Goal: Check status: Check status

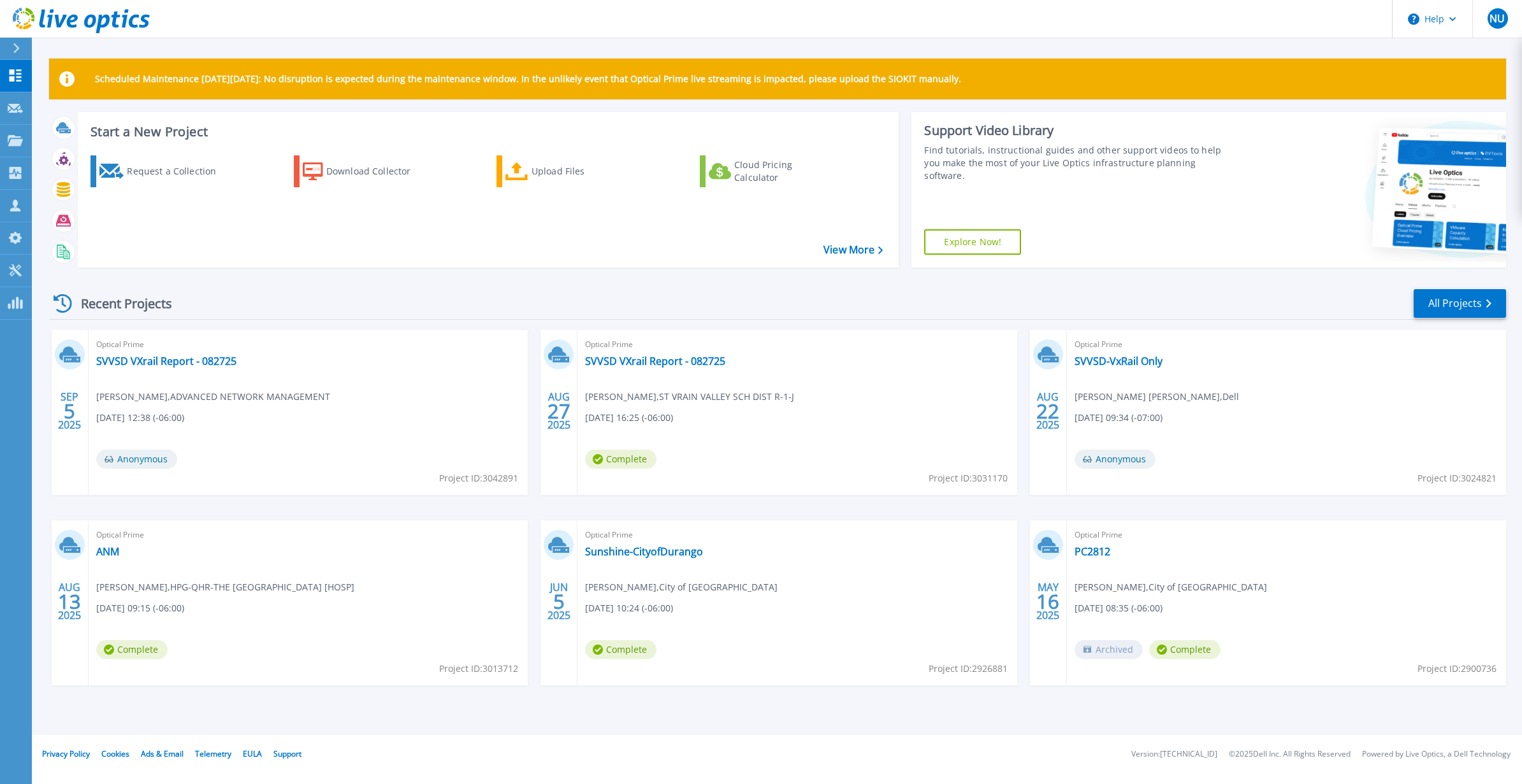
drag, startPoint x: 124, startPoint y: 310, endPoint x: 118, endPoint y: 307, distance: 6.7
click at [124, 310] on div "Recent Projects" at bounding box center [119, 304] width 140 height 32
click at [1493, 322] on div "Recent Projects All Projects SEP 5 2025 Optical Prime SVVSD VXrail Report - 082…" at bounding box center [777, 499] width 1457 height 443
click at [1481, 300] on link "All Projects" at bounding box center [1460, 304] width 93 height 29
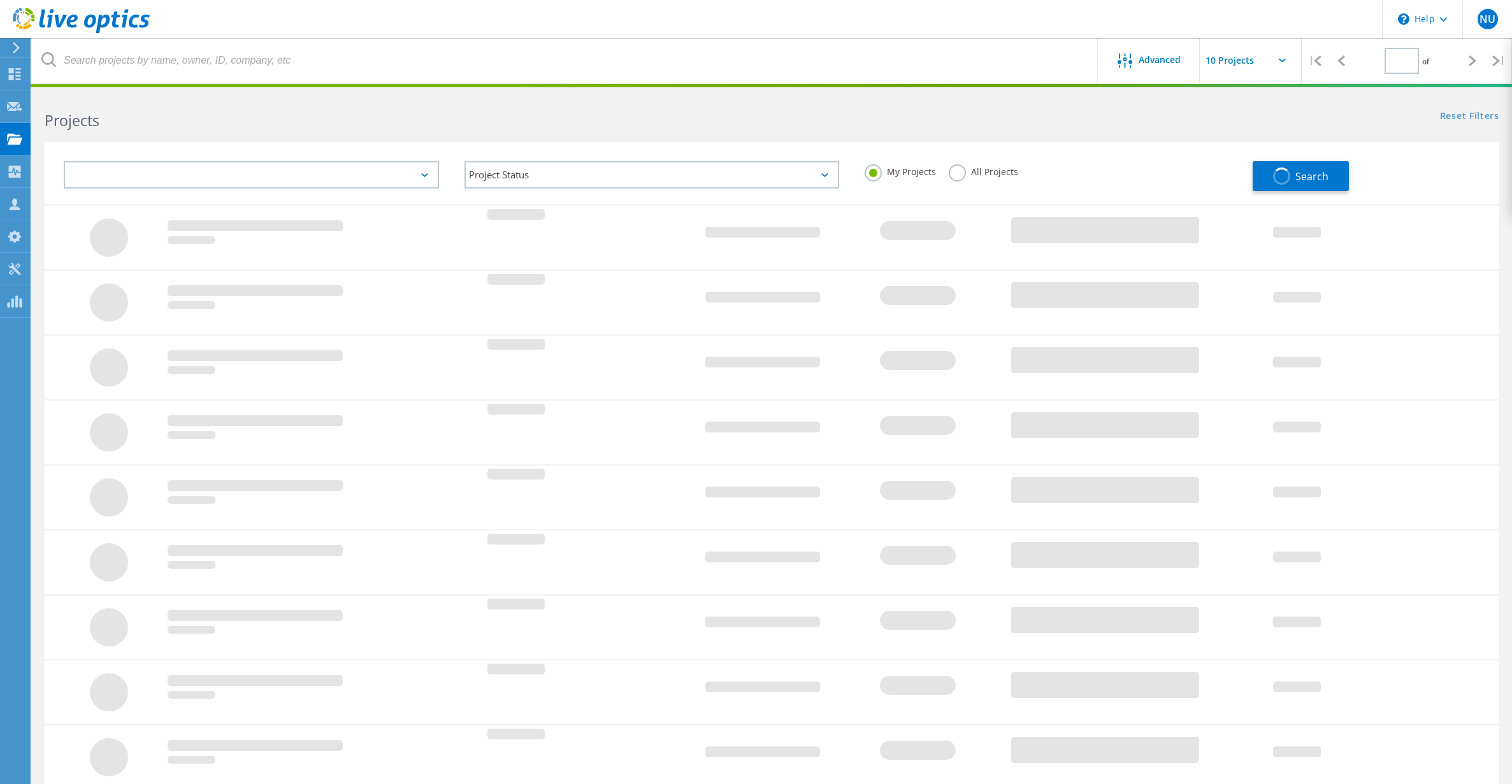
type input "1"
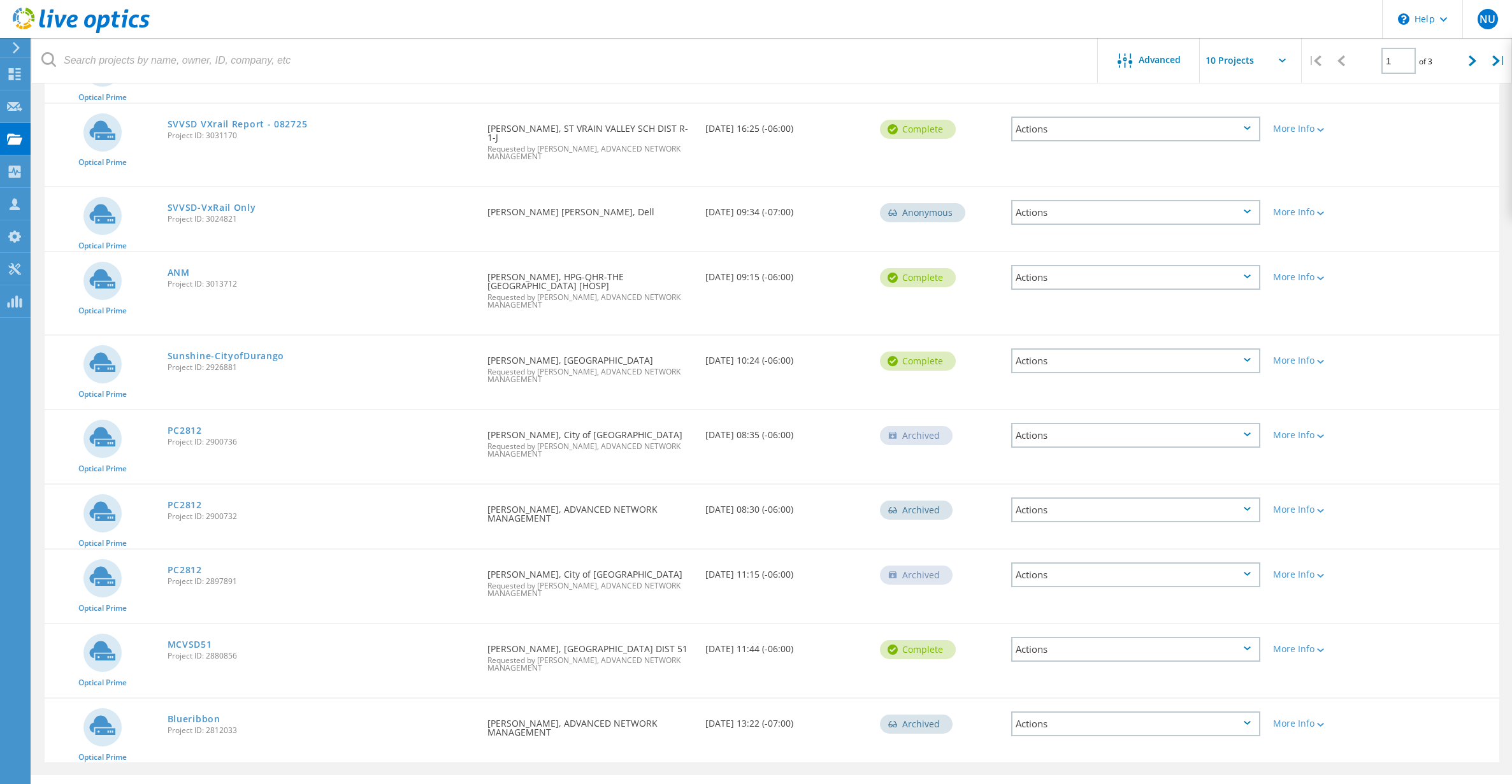
scroll to position [217, 0]
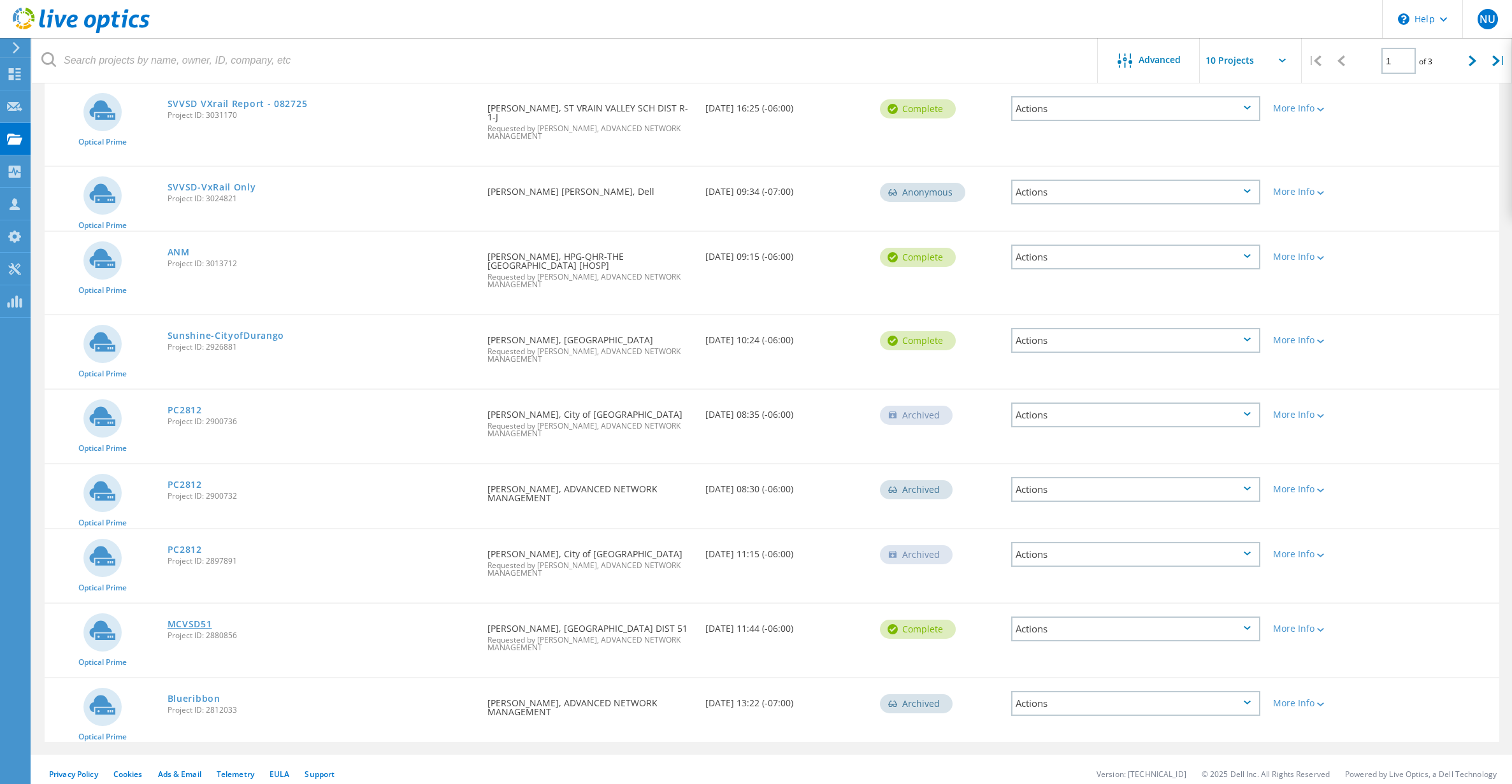
click at [193, 620] on link "MCVSD51" at bounding box center [189, 624] width 45 height 9
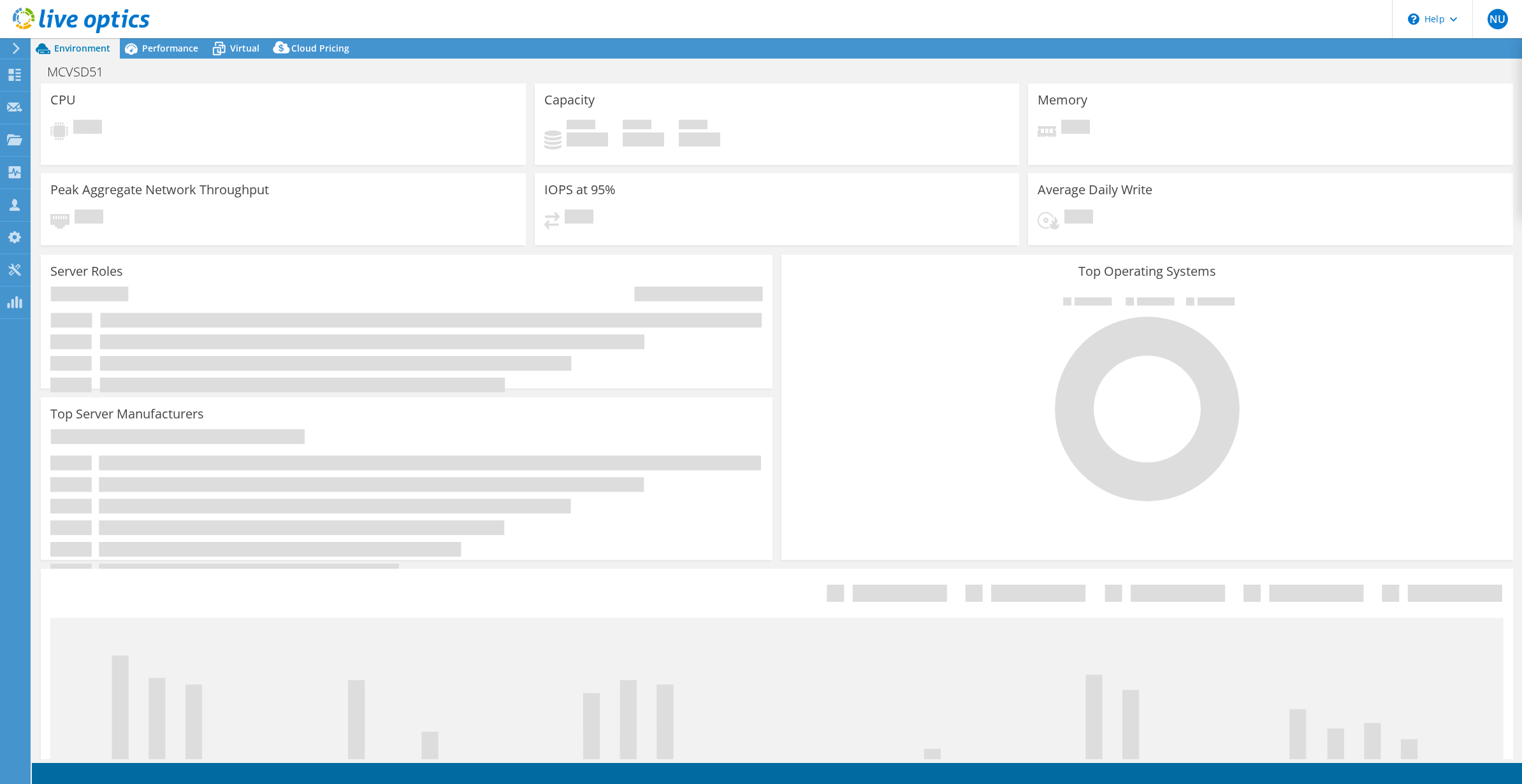
select select "USD"
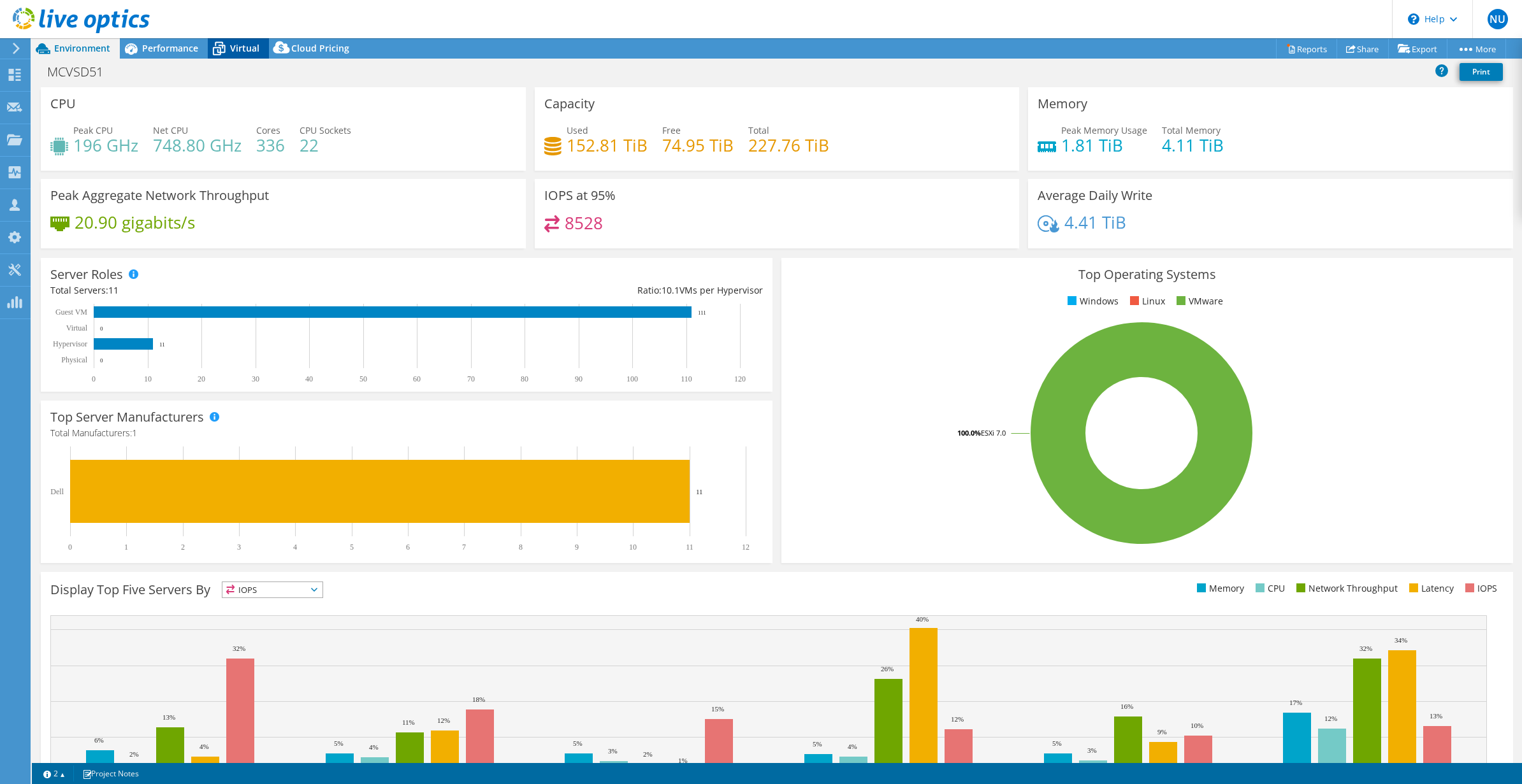
click at [237, 46] on span "Virtual" at bounding box center [244, 48] width 30 height 12
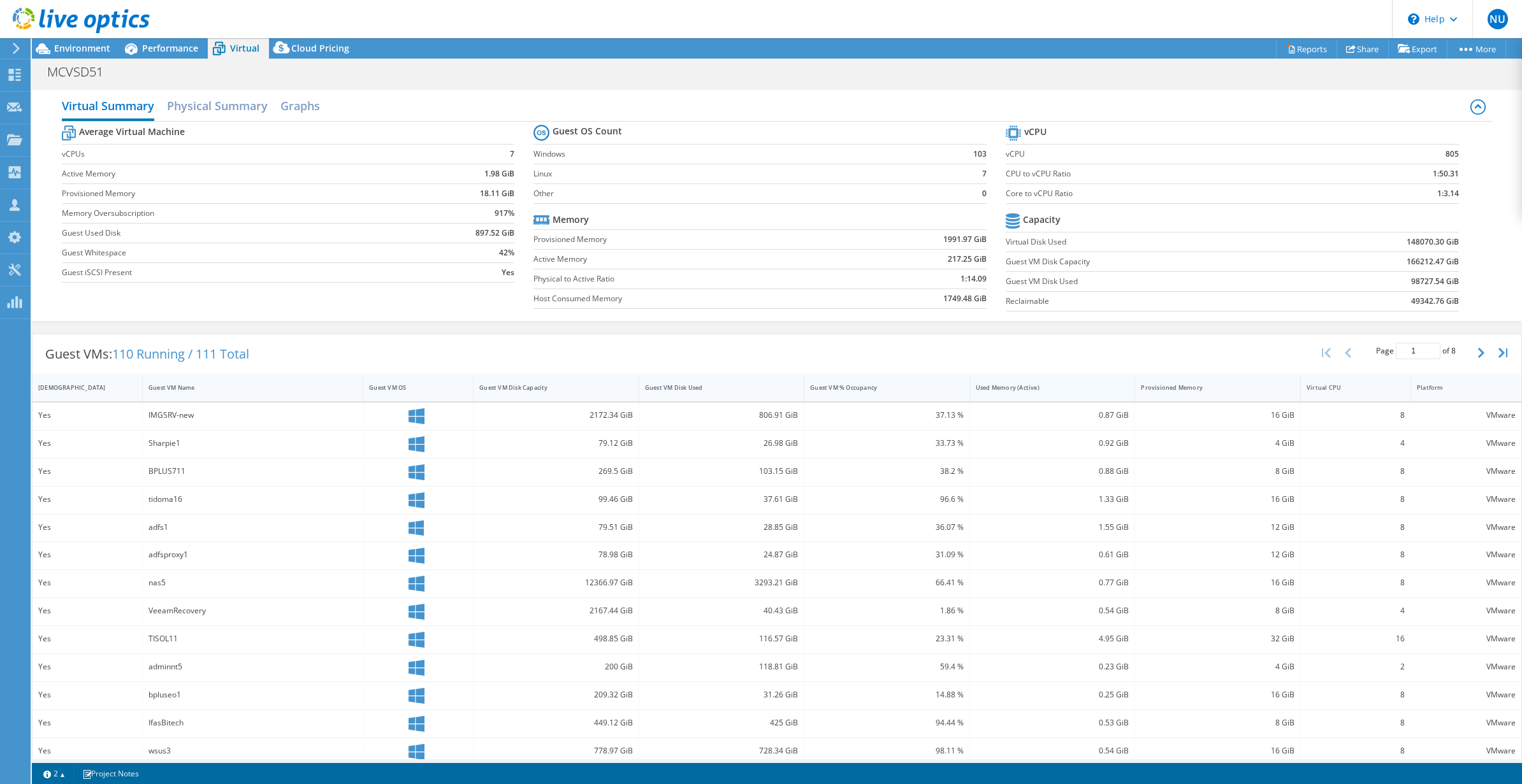
click at [1016, 390] on div "Used Memory (Active)" at bounding box center [1045, 388] width 139 height 8
drag, startPoint x: 756, startPoint y: 414, endPoint x: 788, endPoint y: 412, distance: 32.1
click at [788, 412] on div "3053.09 GiB" at bounding box center [722, 415] width 154 height 14
drag, startPoint x: 752, startPoint y: 422, endPoint x: 799, endPoint y: 422, distance: 47.0
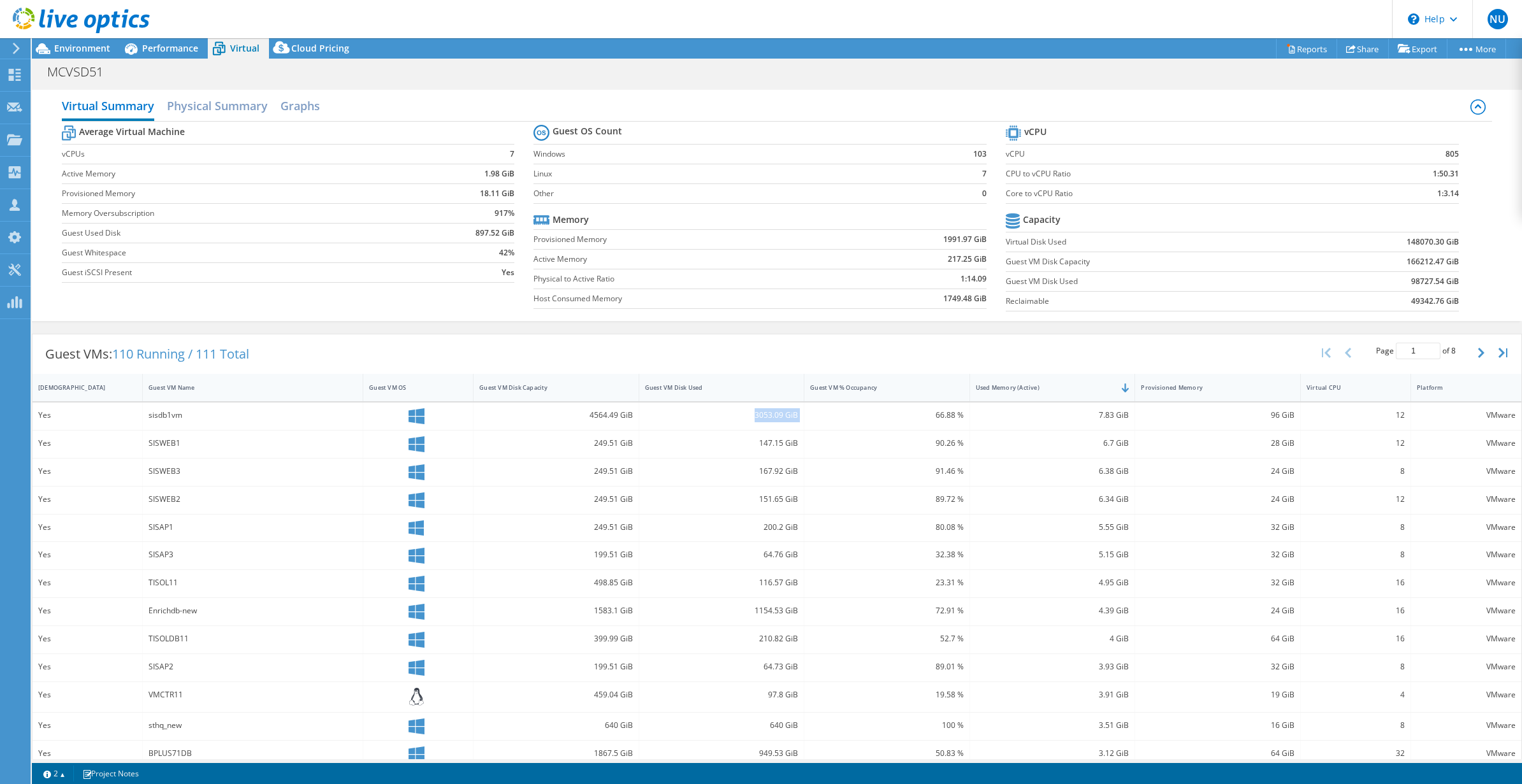
click at [799, 422] on div "Yes sisdb1vm 4564.49 GiB 3053.09 GiB 66.88 % 7.83 GiB 96 GiB 12 VMware" at bounding box center [777, 416] width 1489 height 27
click at [928, 416] on div "66.88 %" at bounding box center [887, 415] width 154 height 14
click at [1123, 401] on div at bounding box center [1134, 388] width 23 height 27
click at [1290, 421] on div "96 GiB" at bounding box center [1217, 416] width 165 height 27
drag, startPoint x: 1271, startPoint y: 418, endPoint x: 1278, endPoint y: 423, distance: 8.6
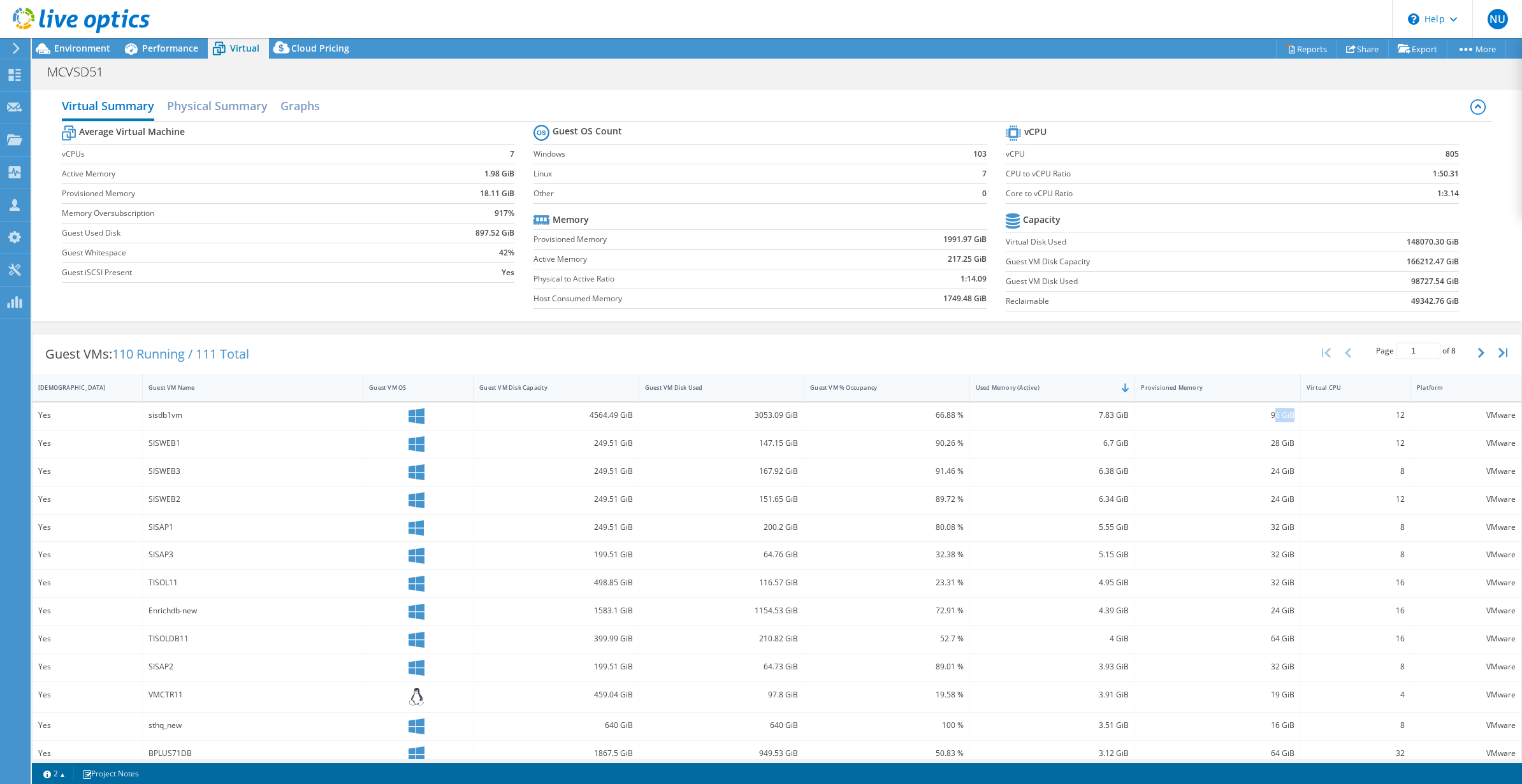
click at [1292, 417] on div "96 GiB" at bounding box center [1217, 416] width 165 height 27
click at [1274, 423] on div "96 GiB" at bounding box center [1217, 416] width 165 height 27
click at [192, 49] on span "Performance" at bounding box center [170, 48] width 56 height 12
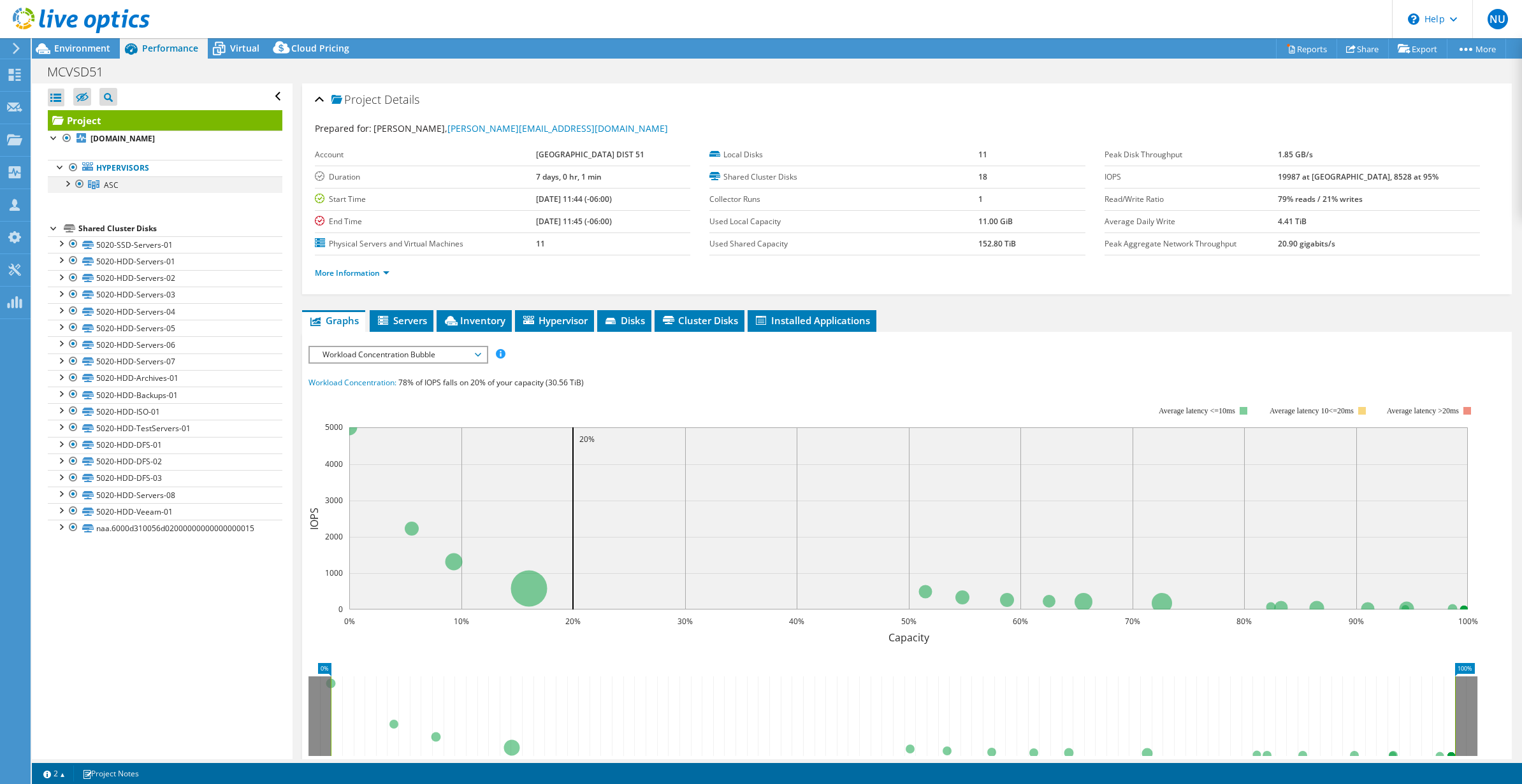
click at [68, 185] on div at bounding box center [67, 182] width 13 height 13
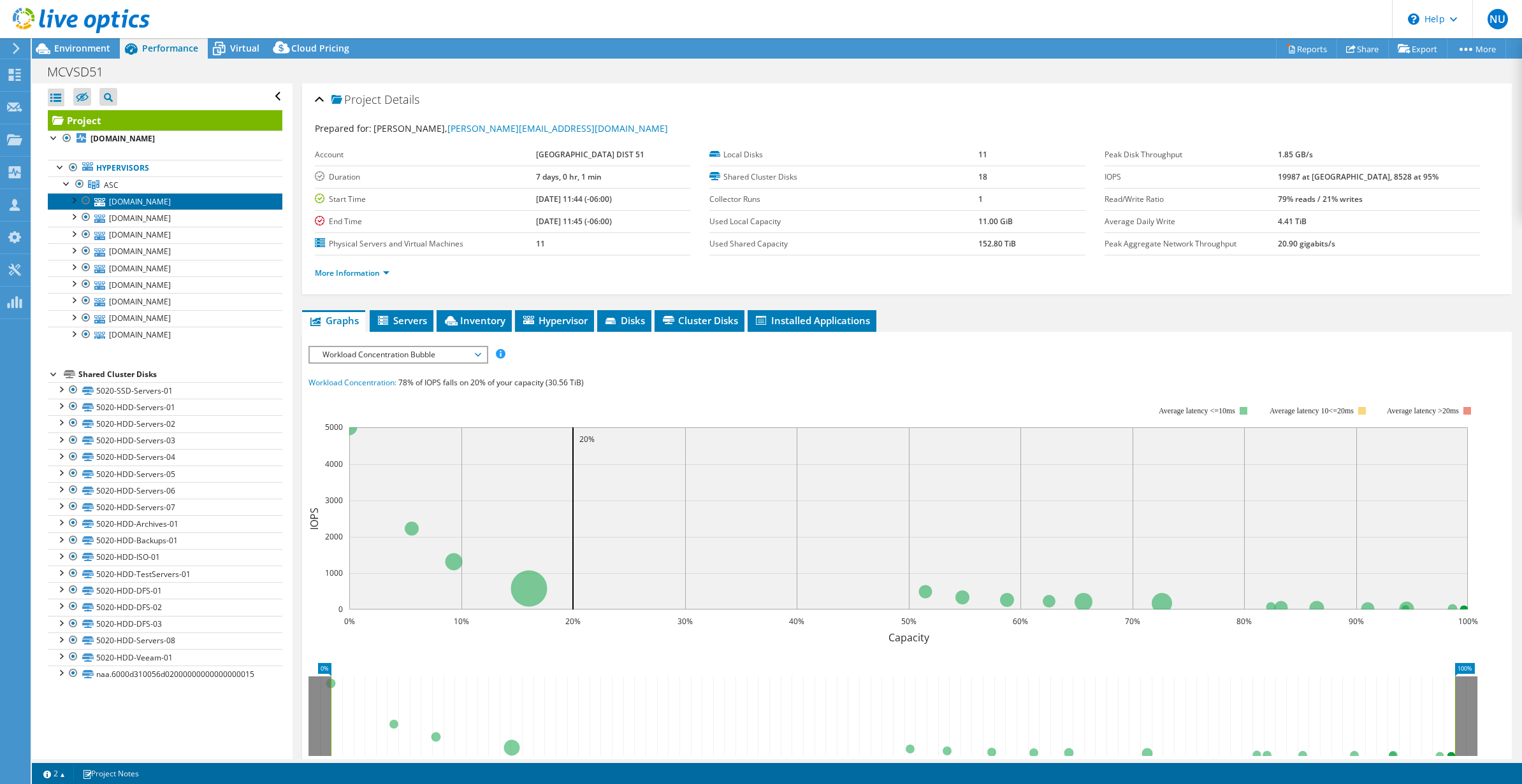
click at [107, 199] on link "[DOMAIN_NAME]" at bounding box center [165, 201] width 235 height 16
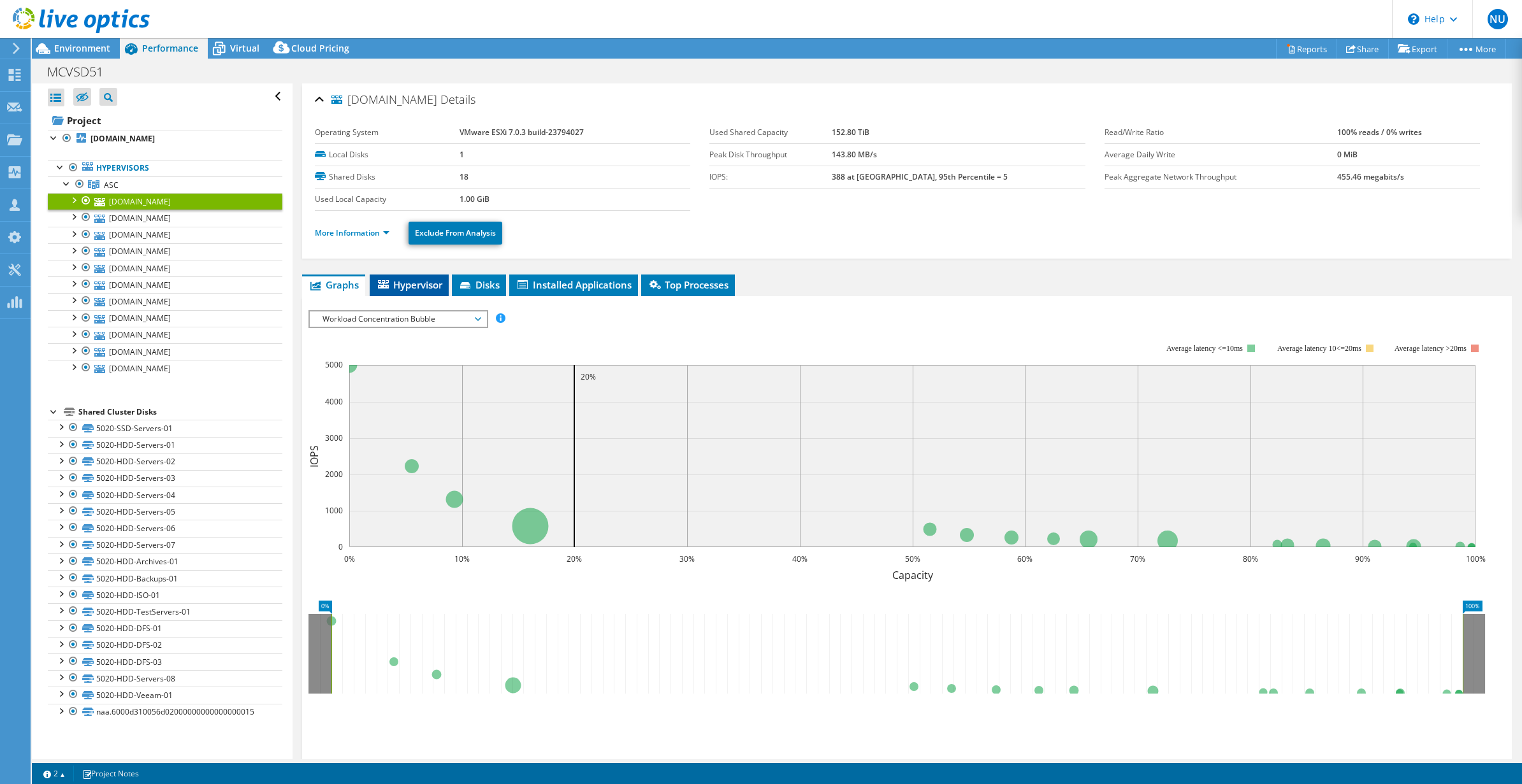
click at [421, 290] on span "Hypervisor" at bounding box center [409, 285] width 67 height 13
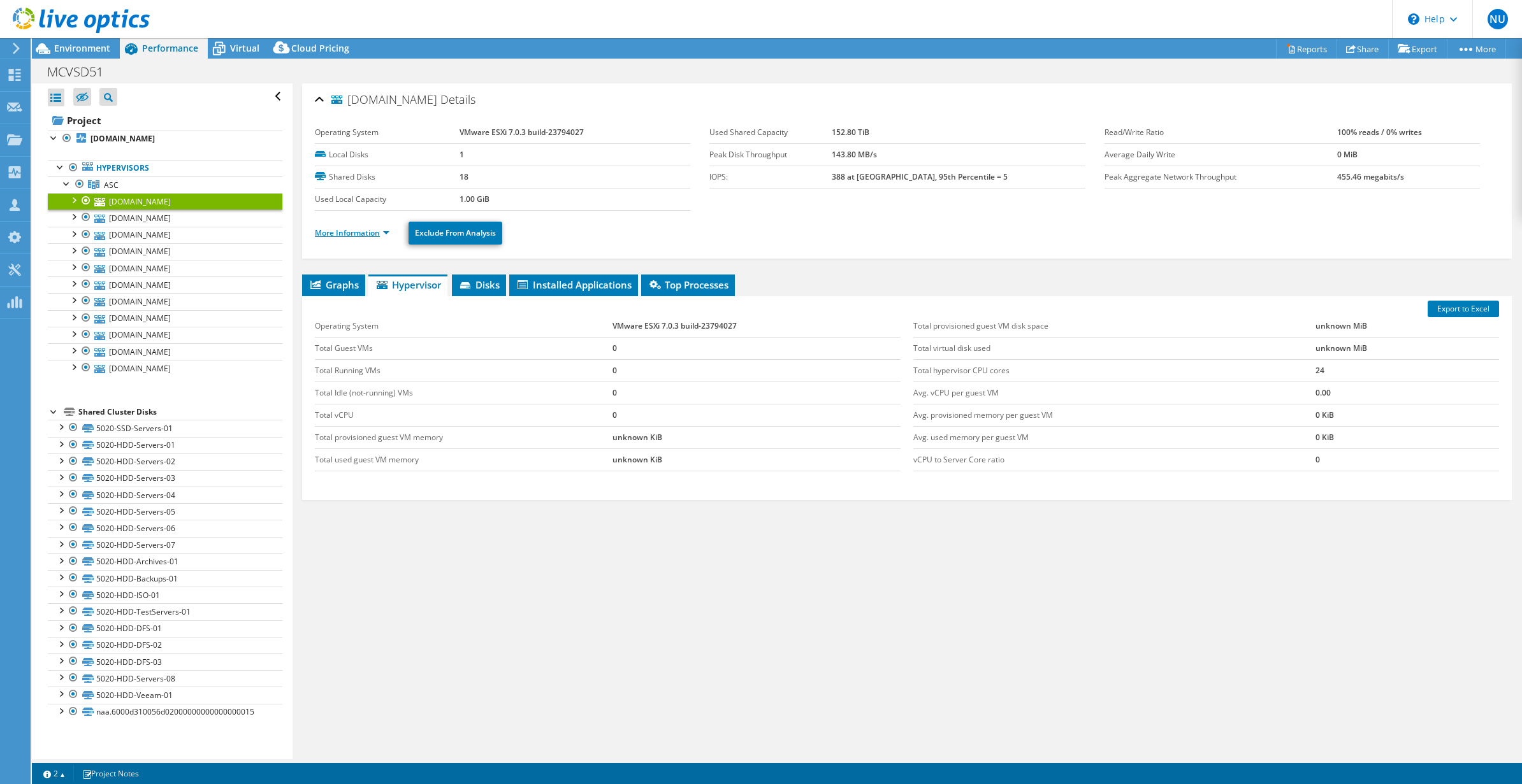
click at [347, 228] on link "More Information" at bounding box center [352, 233] width 75 height 11
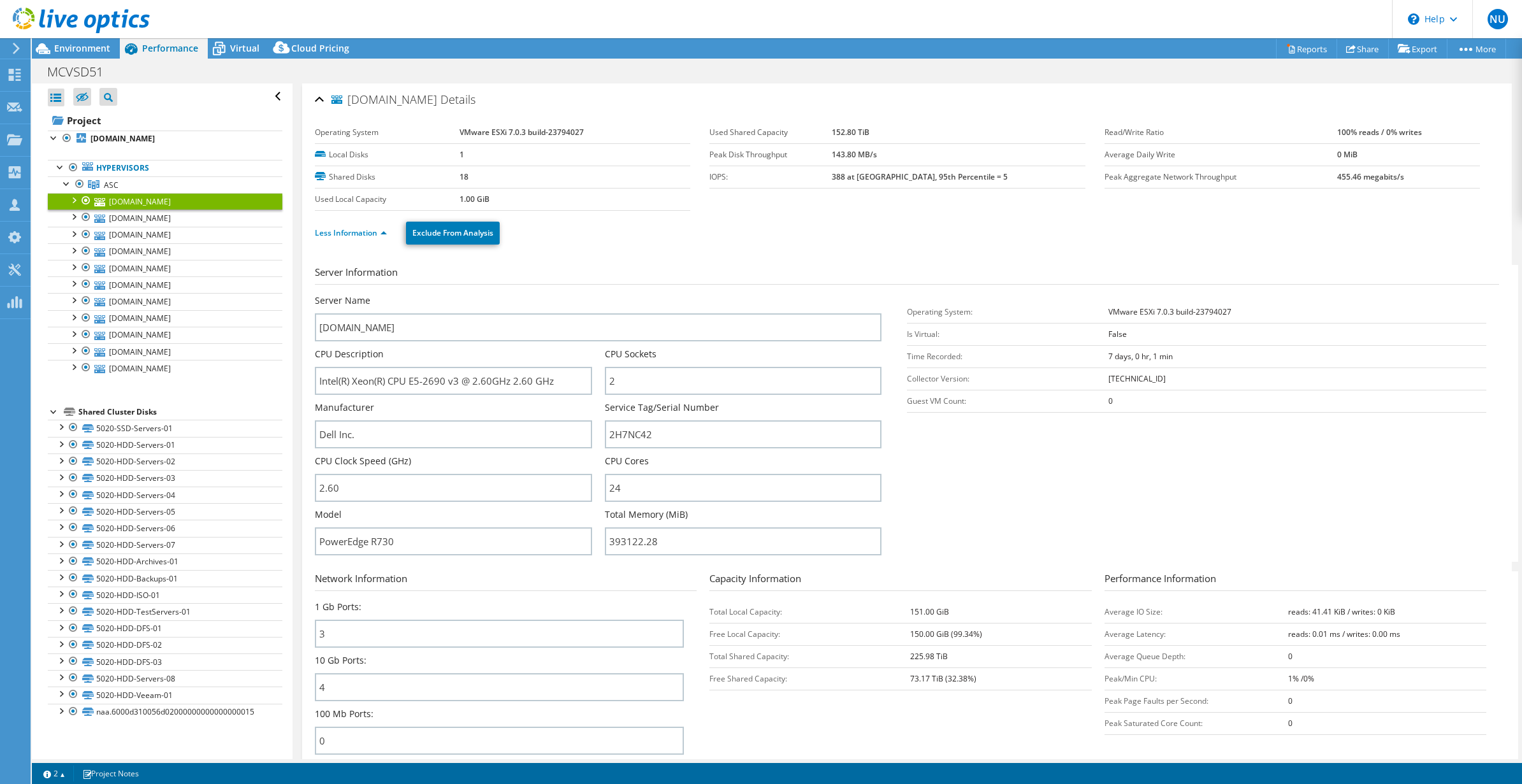
click at [1180, 491] on section "Server Information Server Name esxi11.mesa.k12.co.us CPU Description Intel(R) X…" at bounding box center [910, 413] width 1191 height 297
drag, startPoint x: 426, startPoint y: 383, endPoint x: 445, endPoint y: 387, distance: 19.4
click at [445, 387] on input "Intel(R) Xeon(R) CPU E5-2690 v3 @ 2.60GHz 2.60 GHz" at bounding box center [453, 381] width 277 height 28
click at [1148, 448] on section "Server Information Server Name esxi11.mesa.k12.co.us CPU Description Intel(R) X…" at bounding box center [910, 413] width 1191 height 297
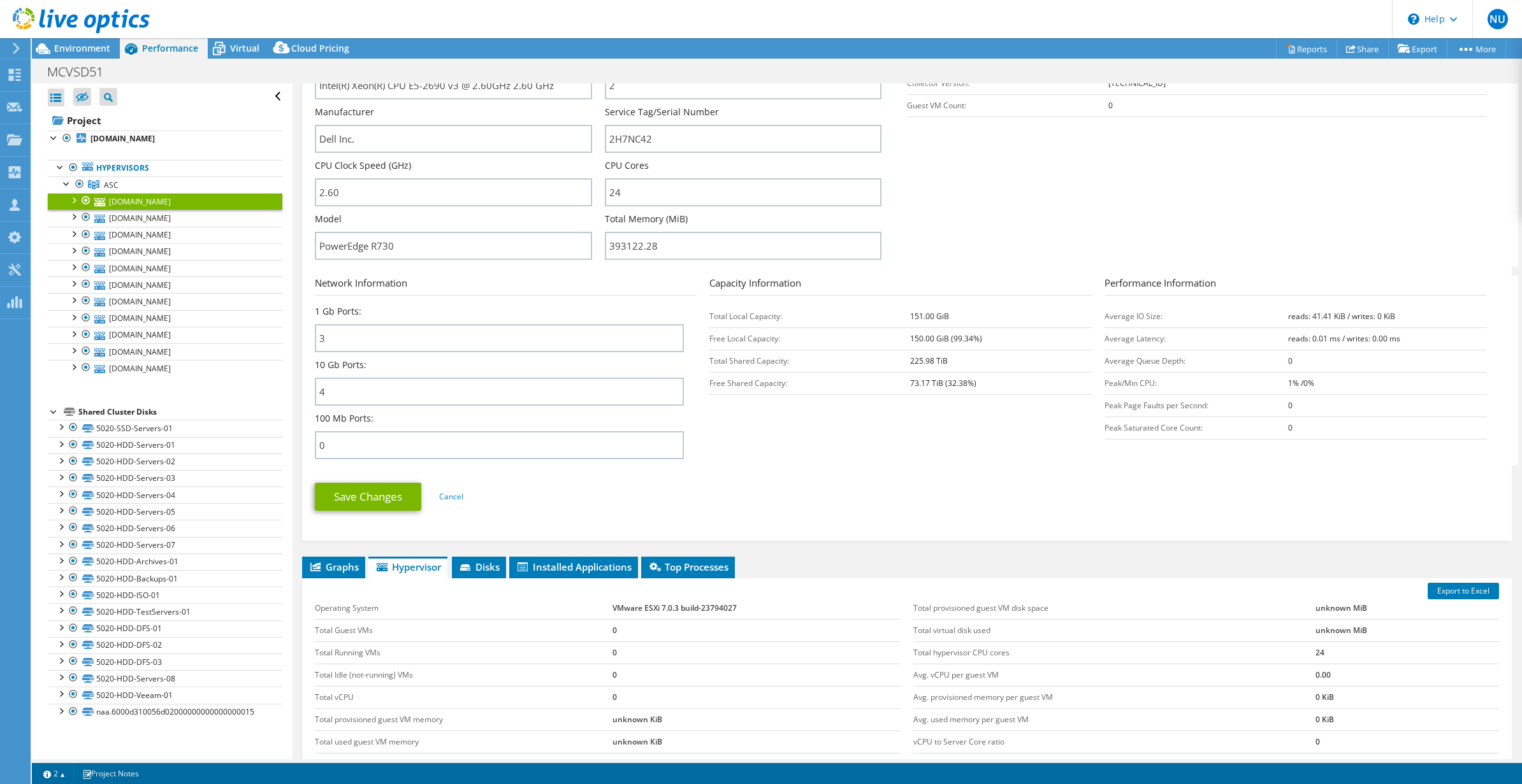
scroll to position [434, 0]
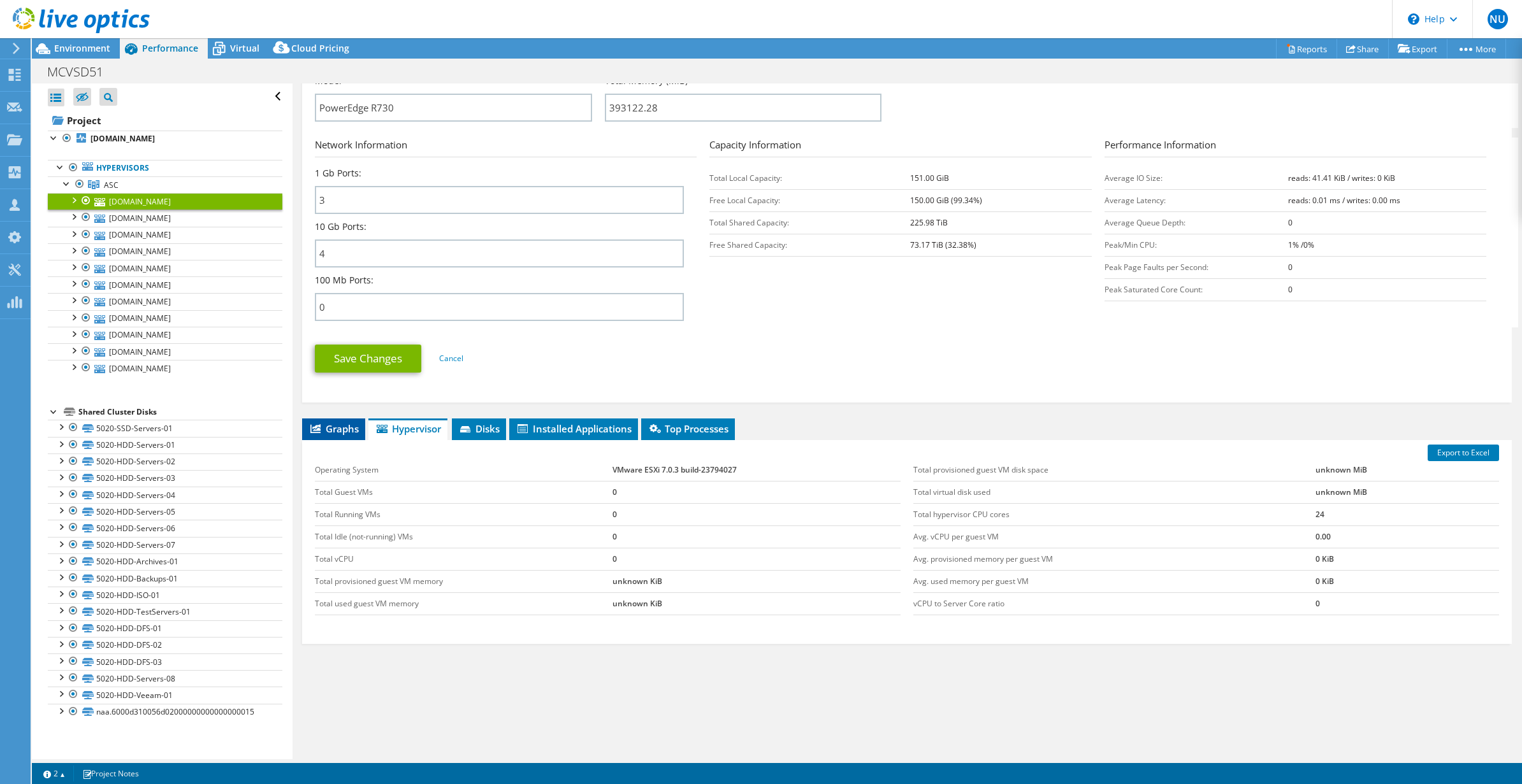
click at [315, 433] on span "Graphs" at bounding box center [333, 429] width 50 height 13
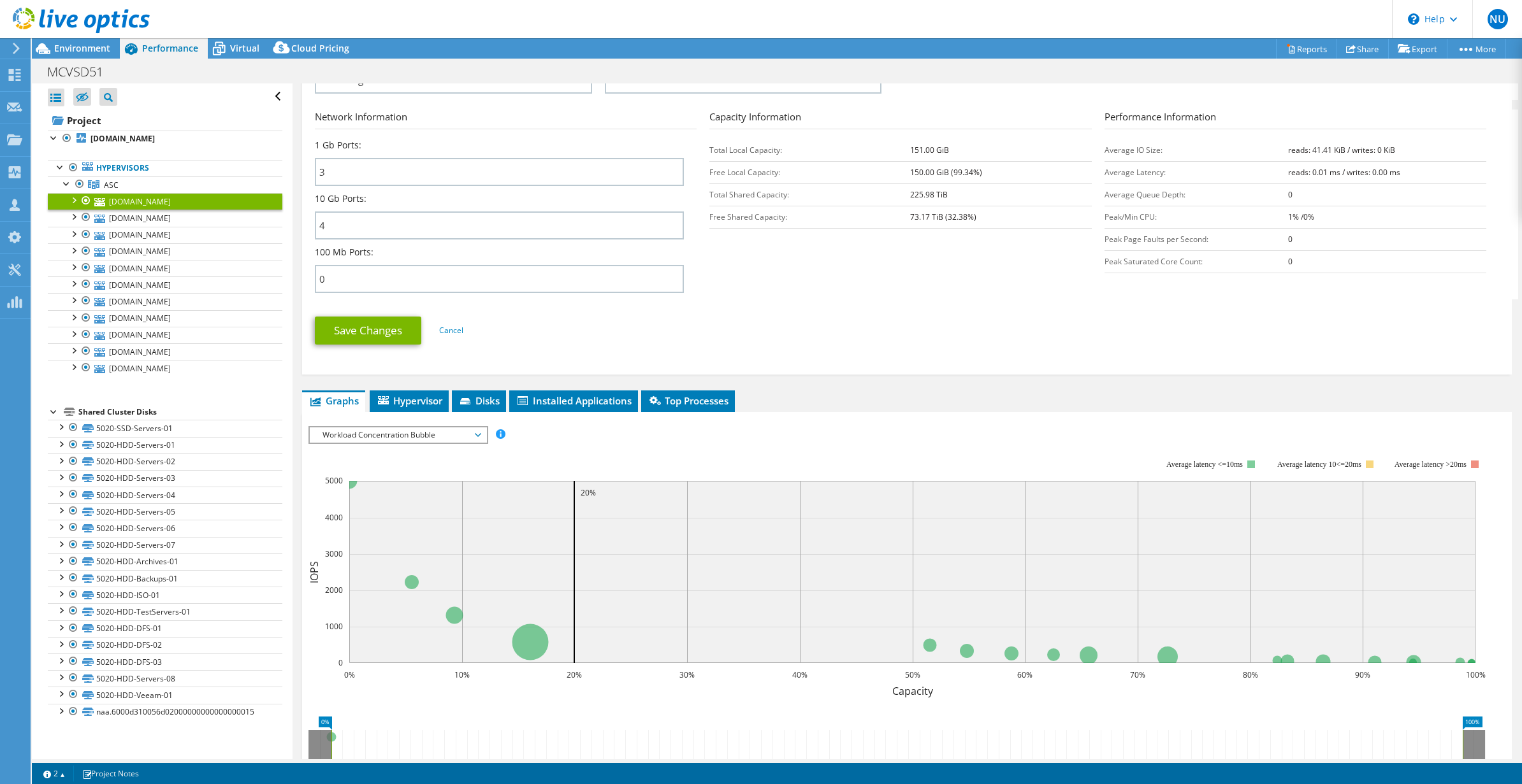
click at [366, 403] on ul "Graphs Servers Inventory Hypervisor Disks Cluster Disks Installed Applications" at bounding box center [906, 401] width 1210 height 22
click at [384, 402] on icon at bounding box center [384, 401] width 11 height 8
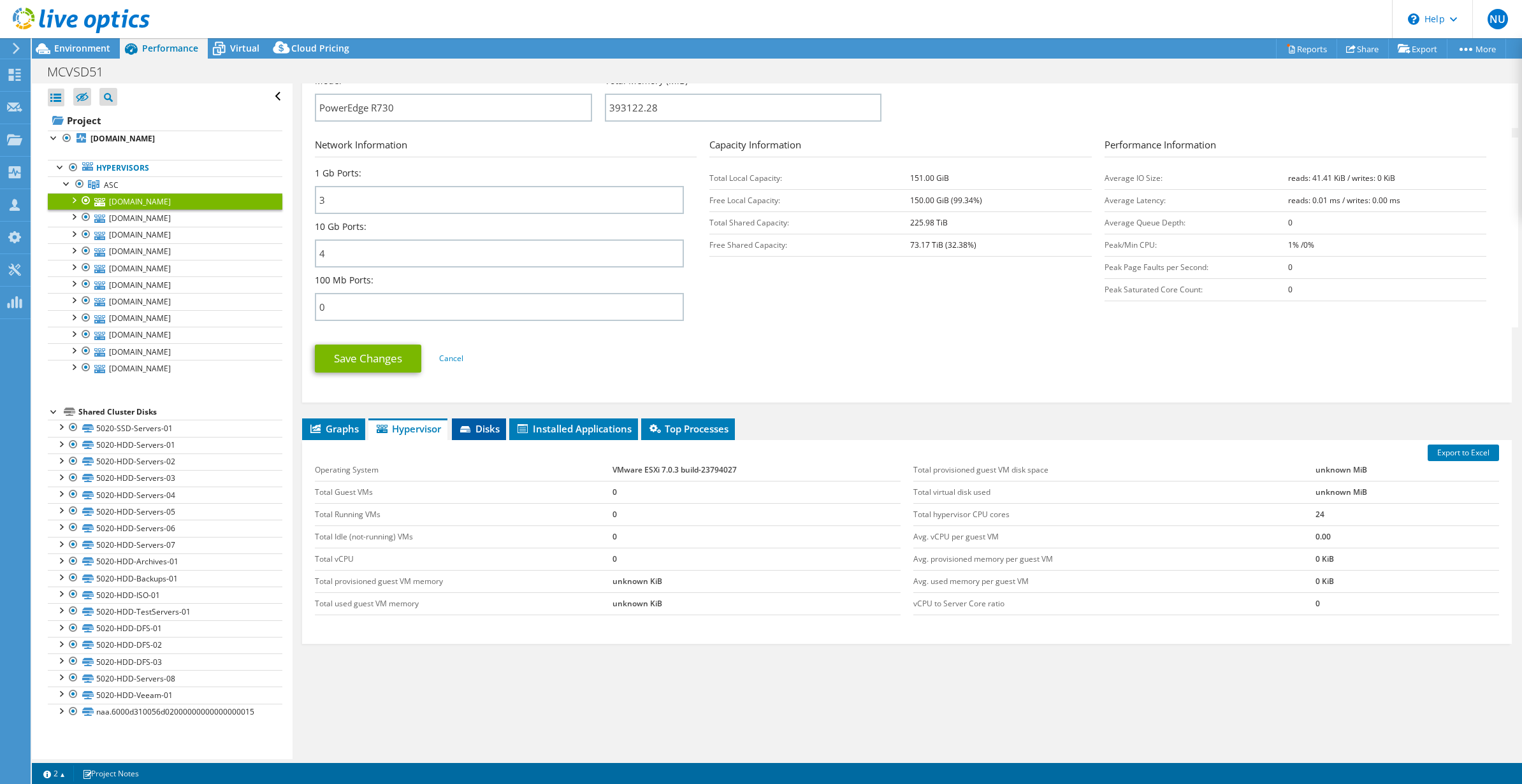
click at [486, 434] on span "Disks" at bounding box center [479, 429] width 41 height 13
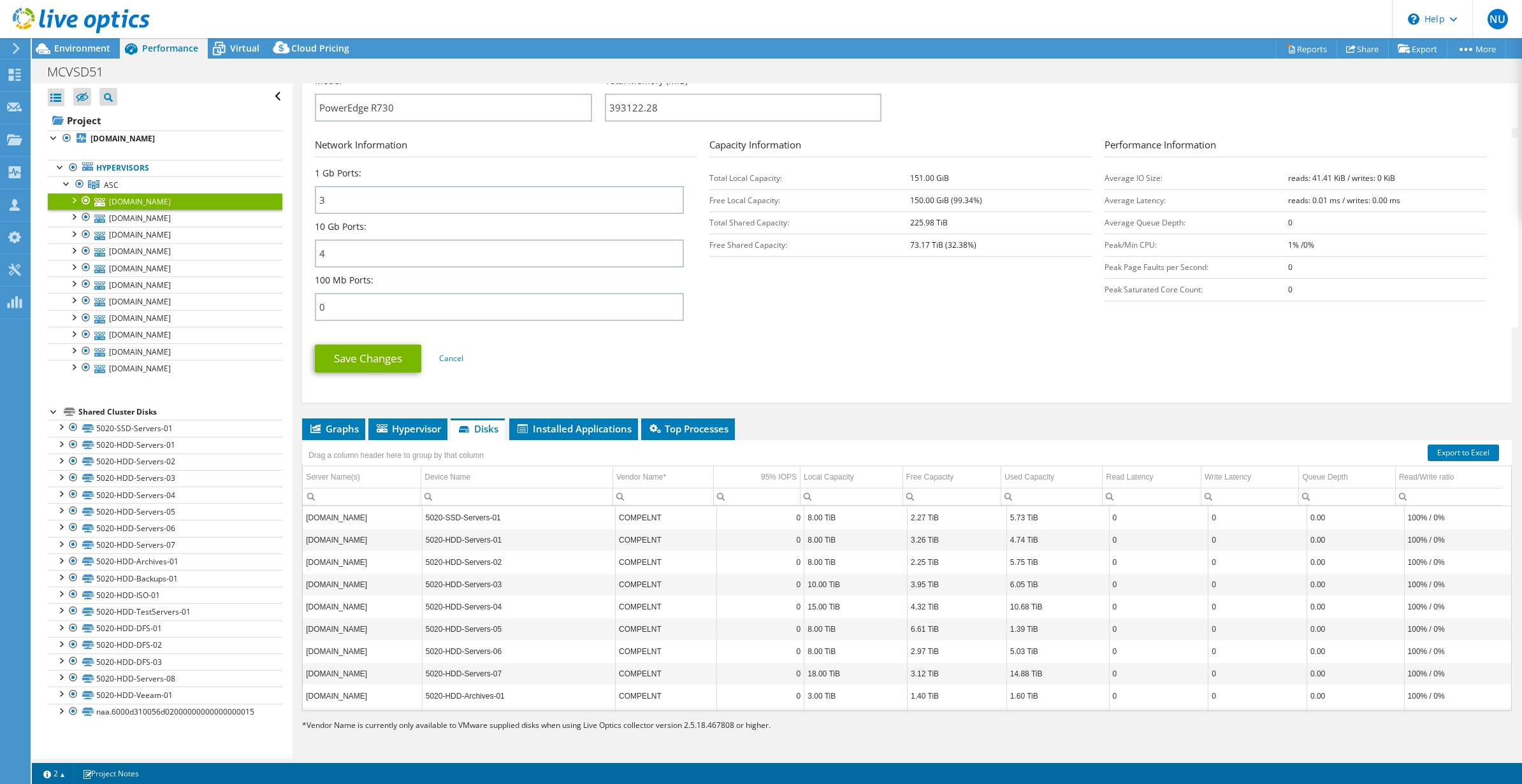
drag, startPoint x: 799, startPoint y: 331, endPoint x: 808, endPoint y: 324, distance: 11.4
click at [801, 329] on form "Server Information Server Name esxi11.mesa.k12.co.us CPU Description Intel(R) X…" at bounding box center [907, 107] width 1184 height 552
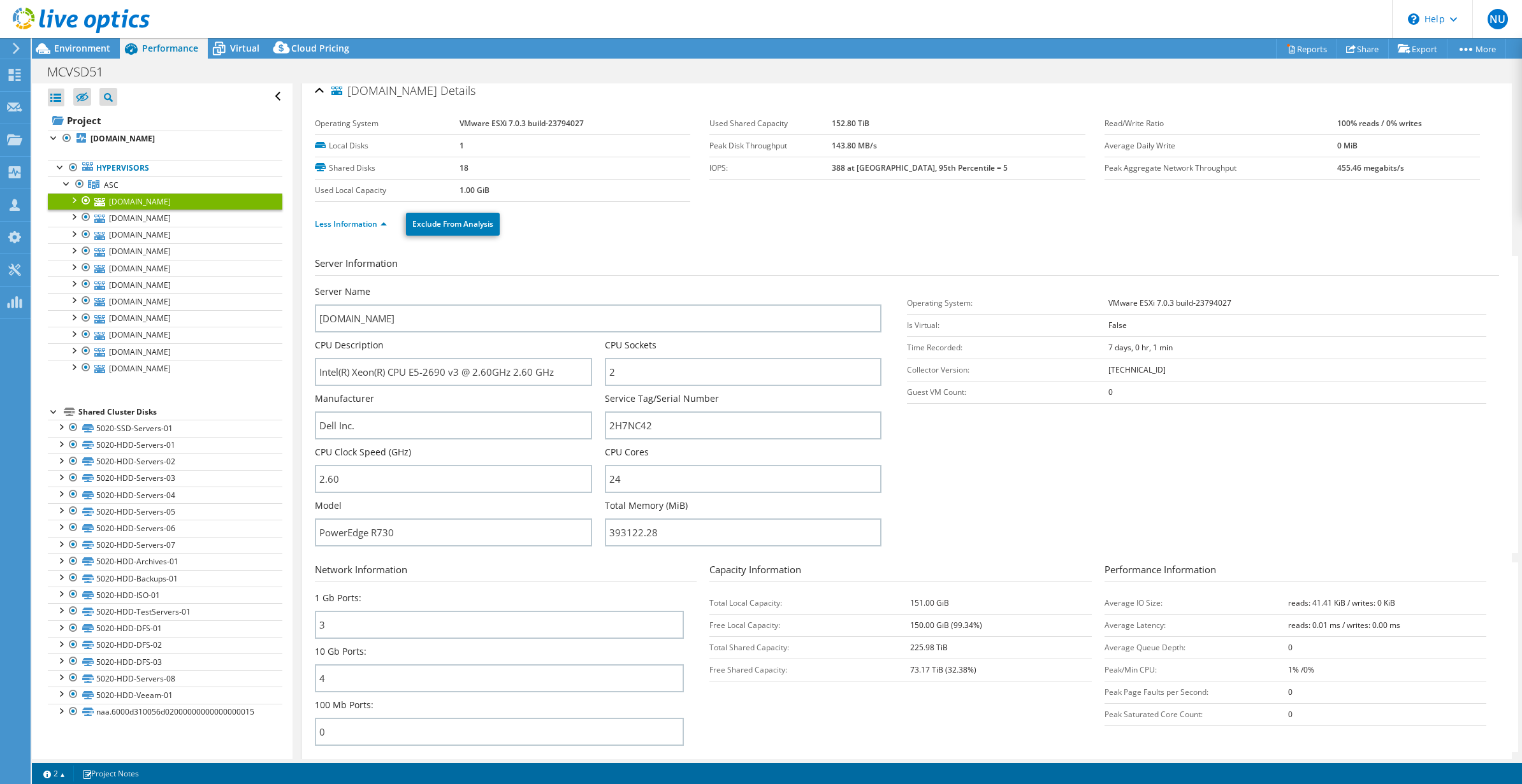
scroll to position [0, 0]
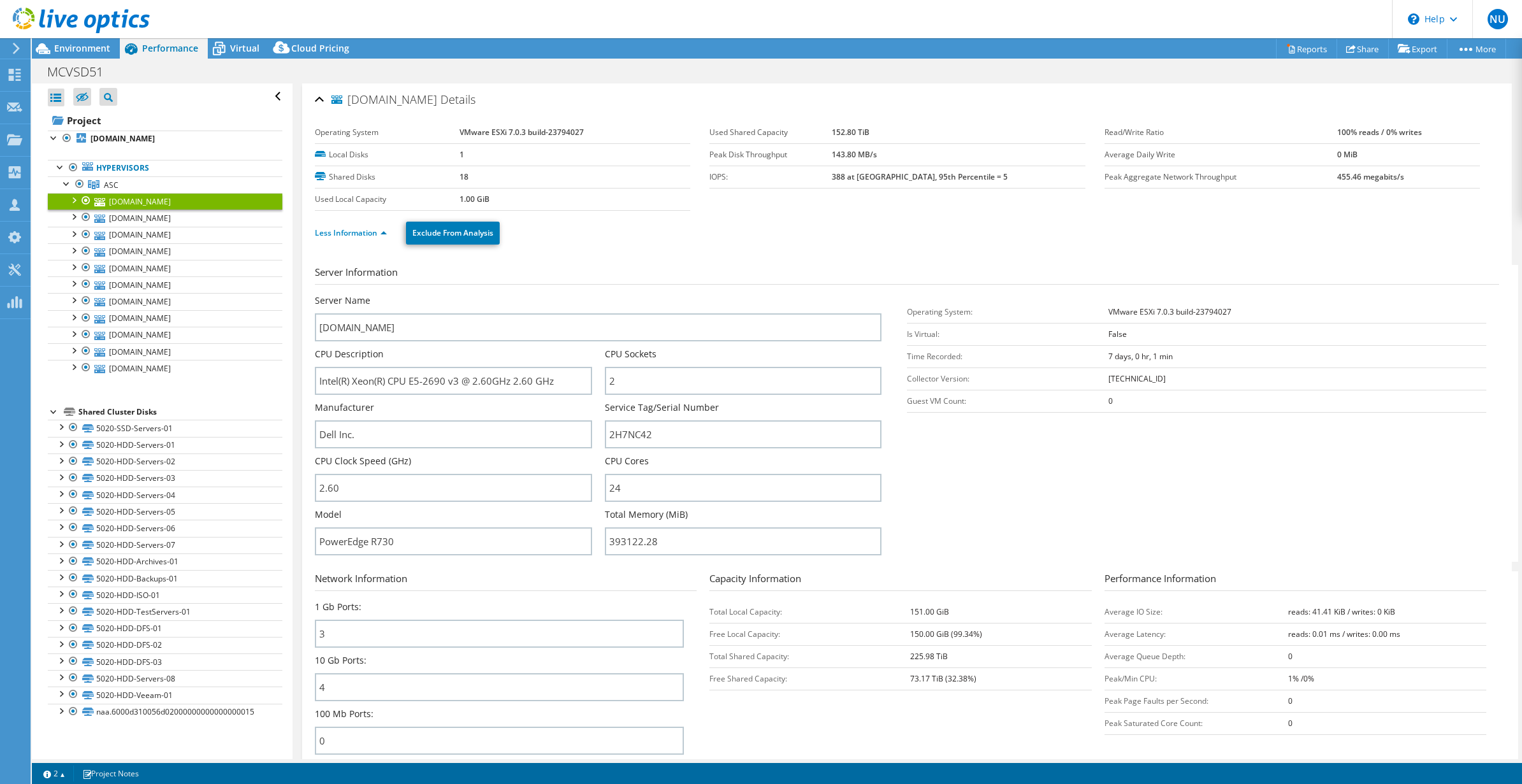
click at [262, 88] on div "Open All Close All Hide Excluded Nodes Project Tree Filter" at bounding box center [165, 97] width 235 height 27
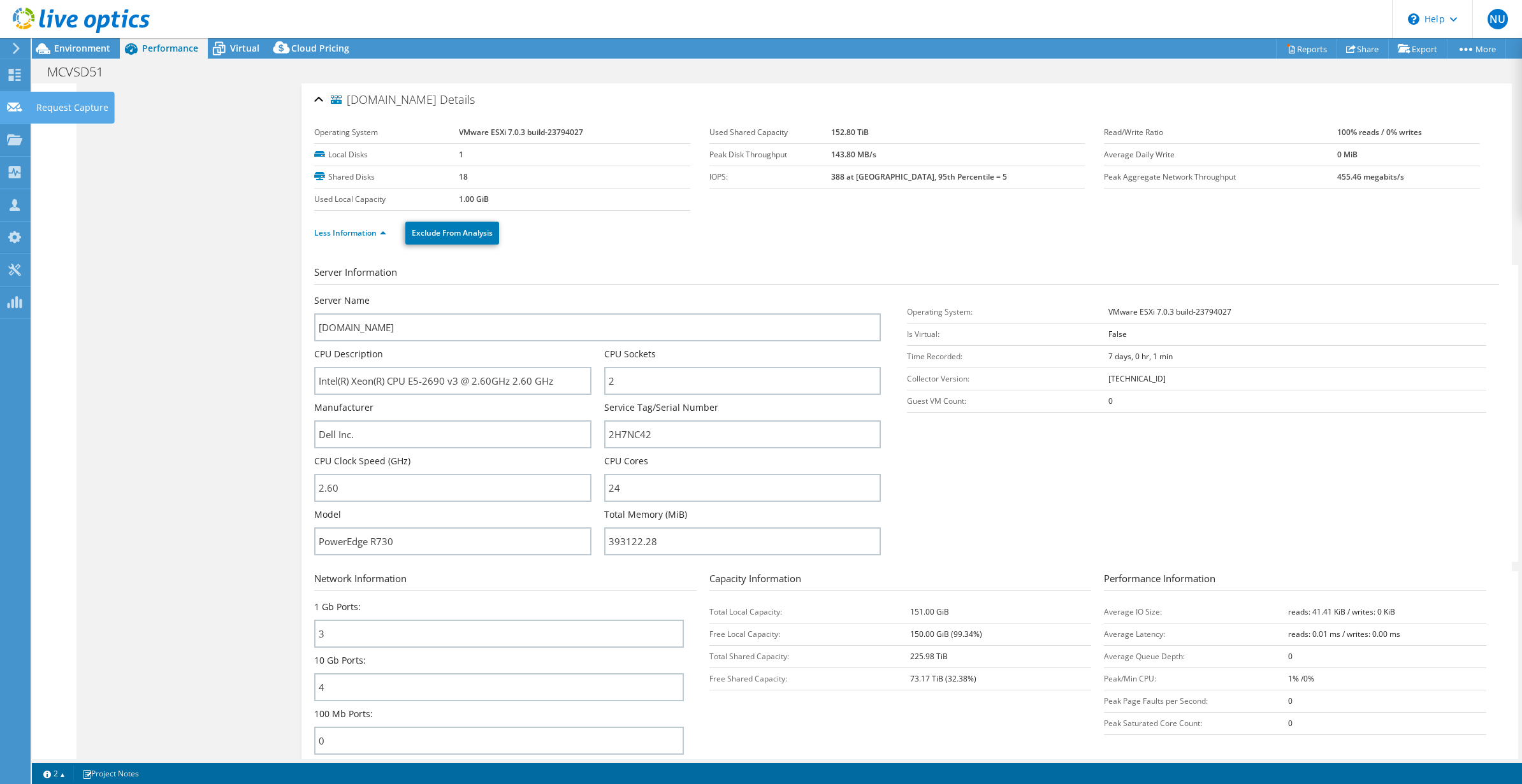
click at [58, 94] on div "Request Capture" at bounding box center [73, 108] width 85 height 32
click at [69, 40] on div at bounding box center [75, 21] width 150 height 43
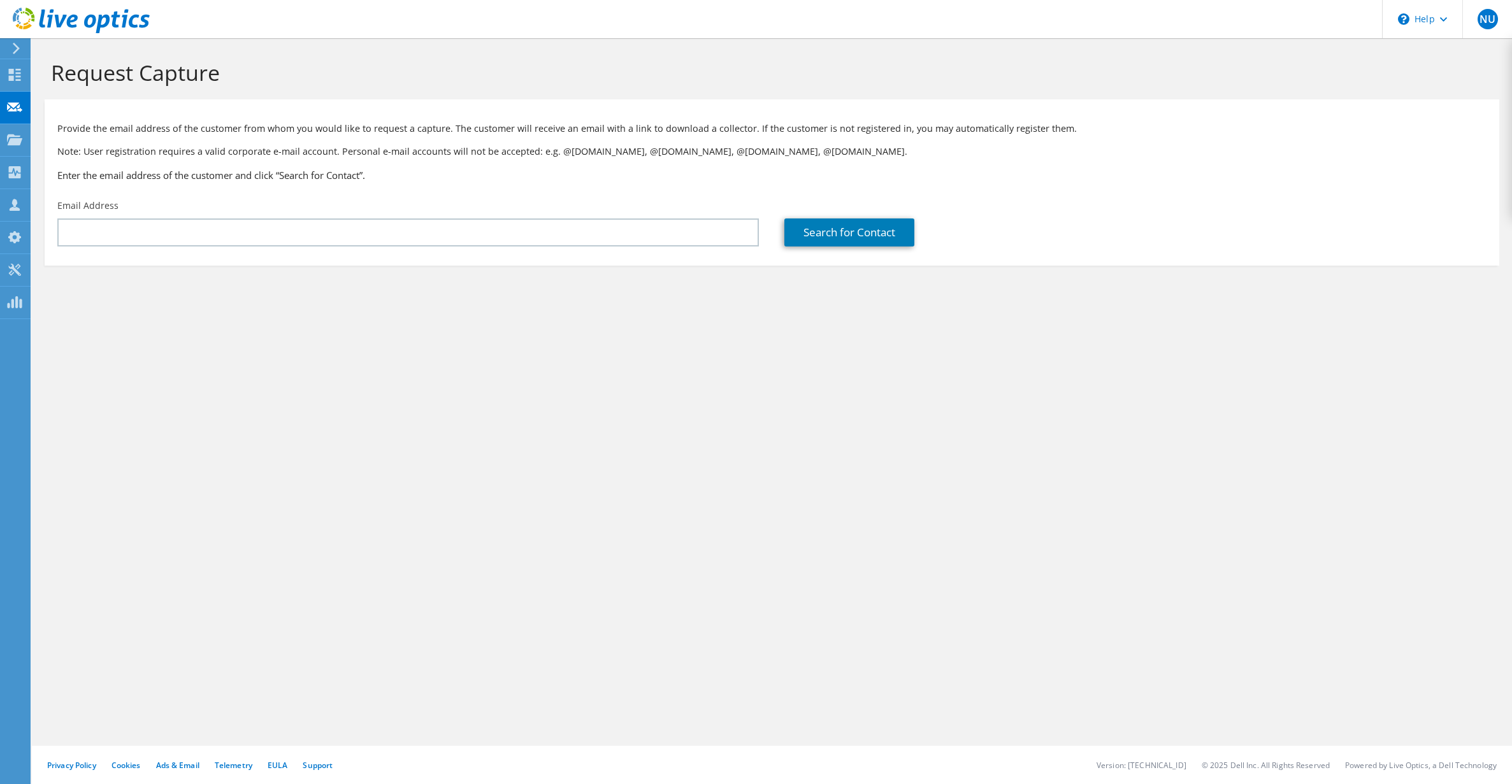
click at [14, 53] on use at bounding box center [16, 48] width 7 height 12
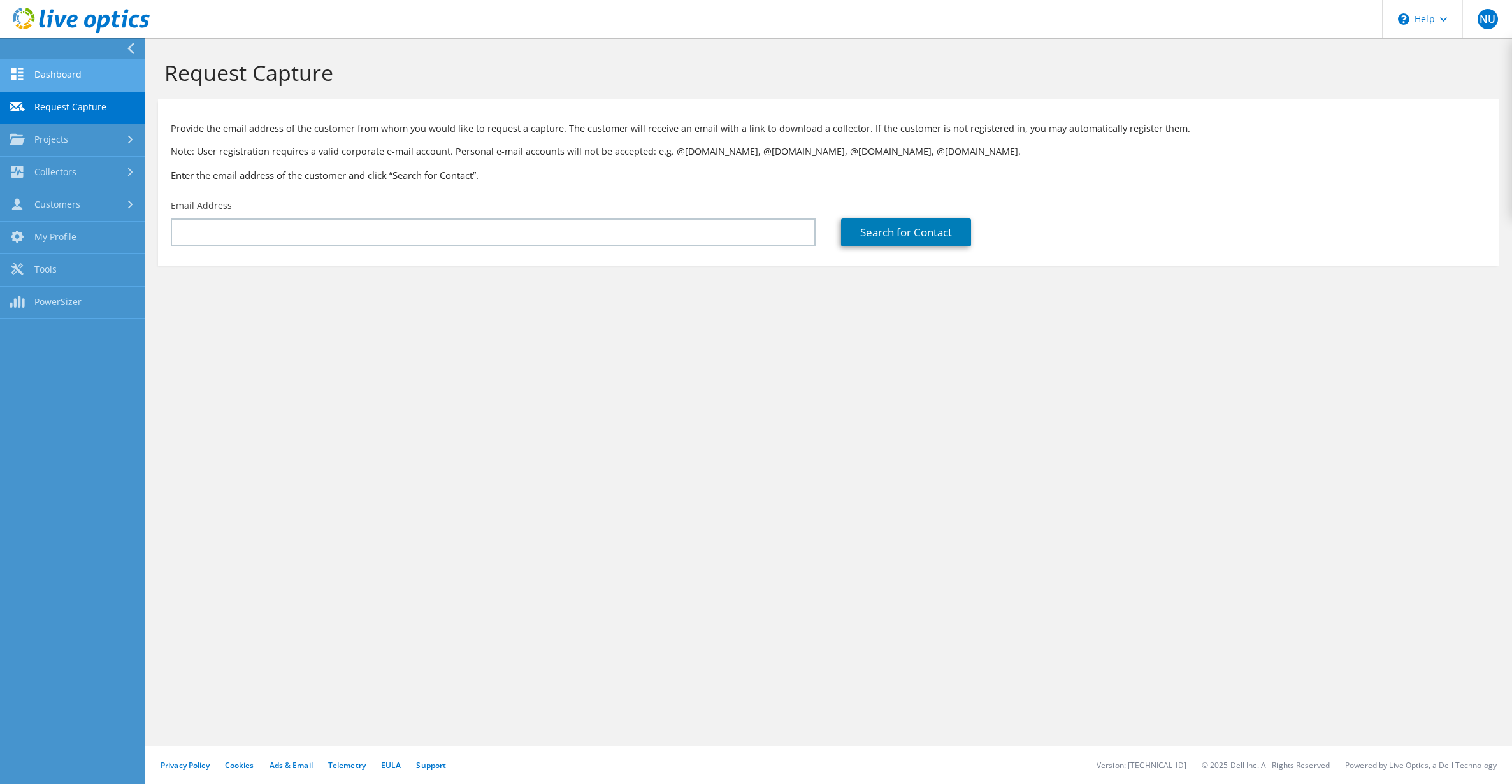
click at [59, 84] on link "Dashboard" at bounding box center [73, 75] width 145 height 32
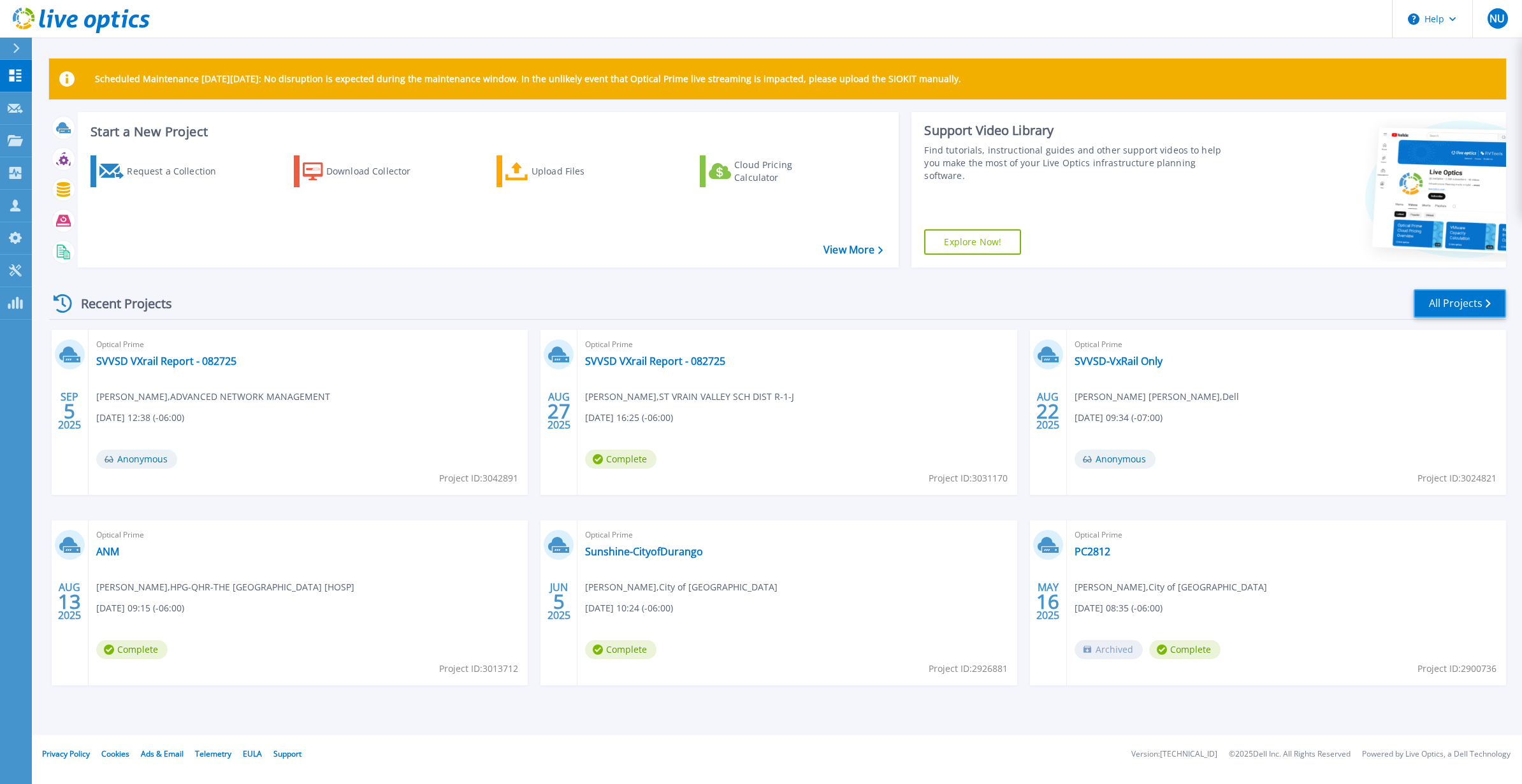
click at [1463, 299] on link "All Projects" at bounding box center [1460, 304] width 93 height 29
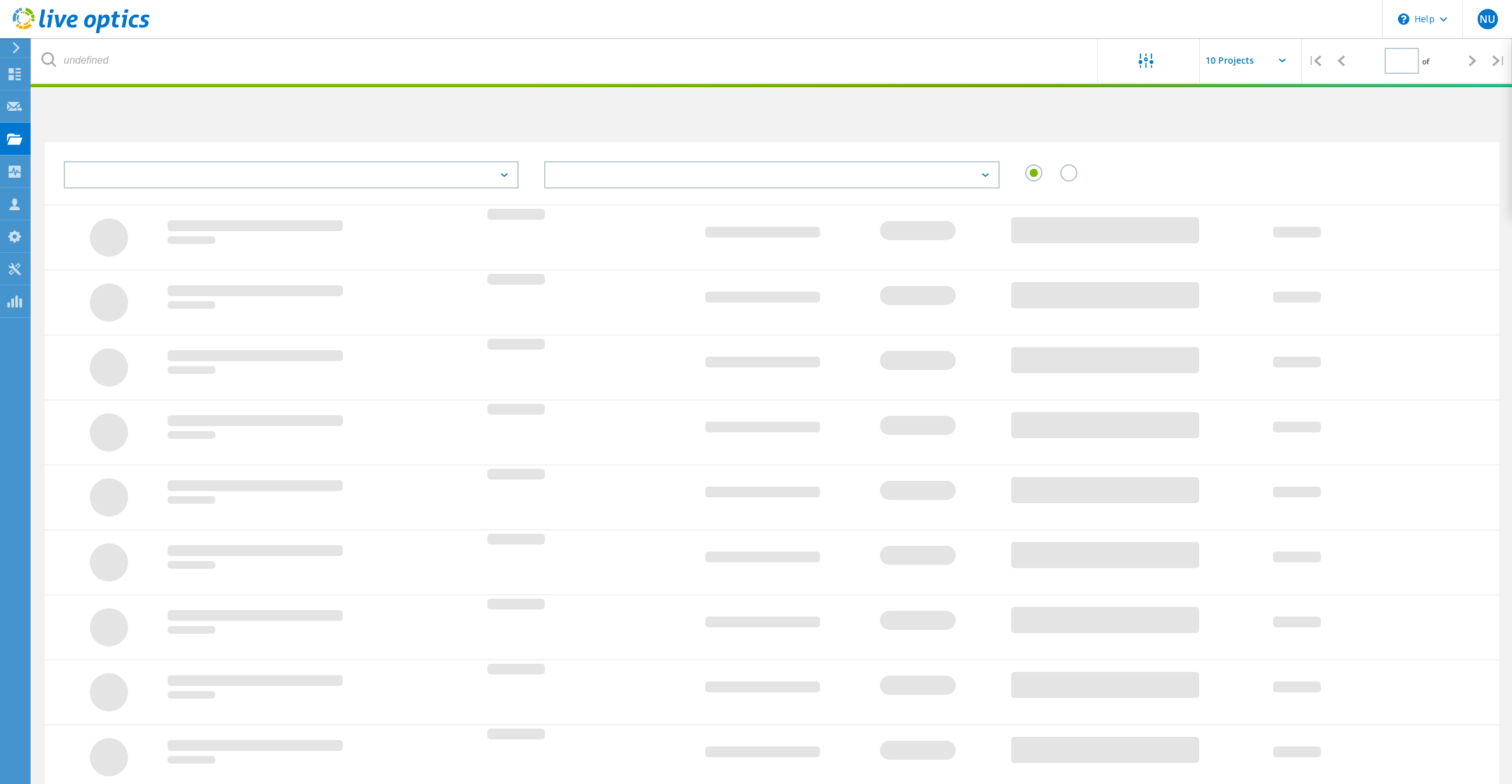
type input "1"
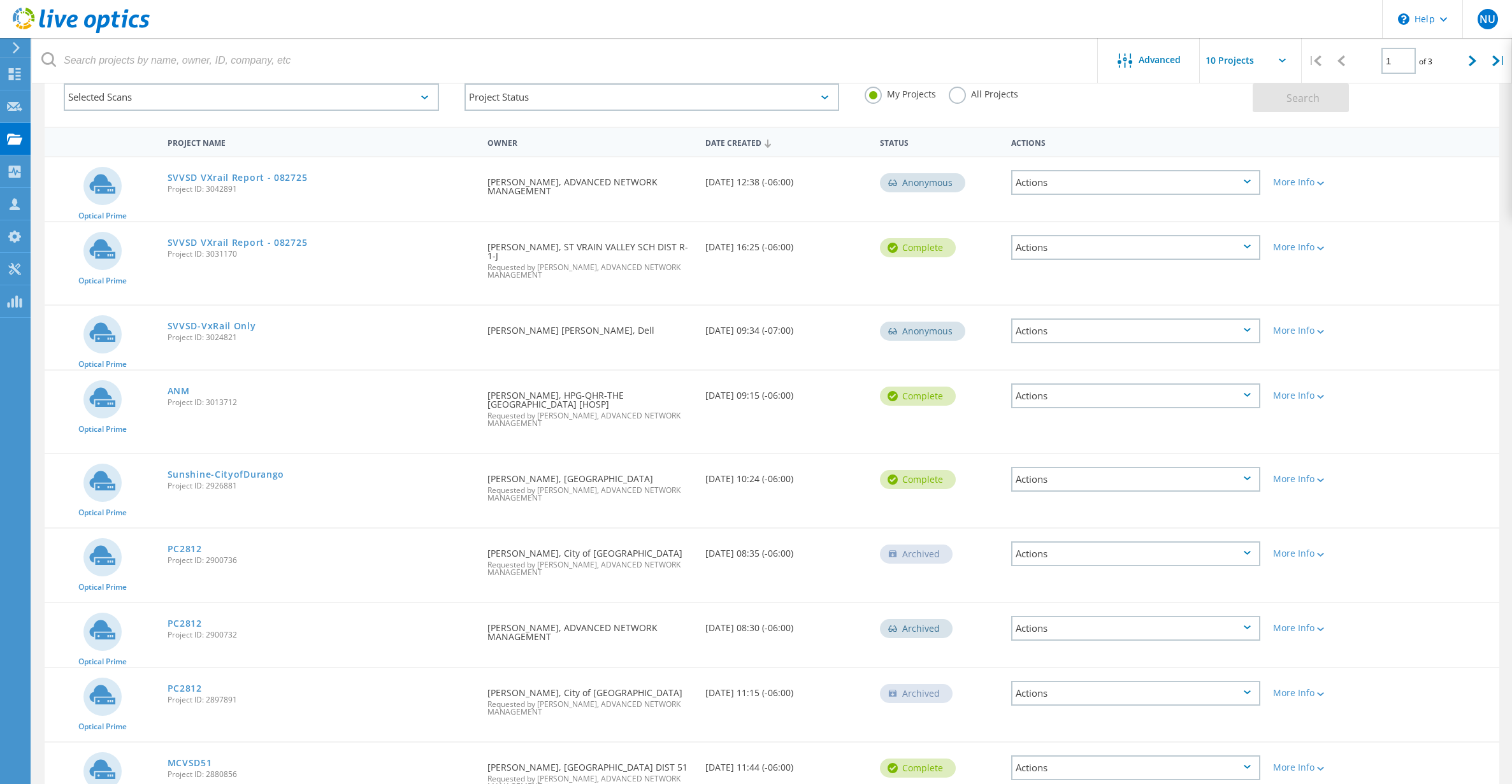
scroll to position [217, 0]
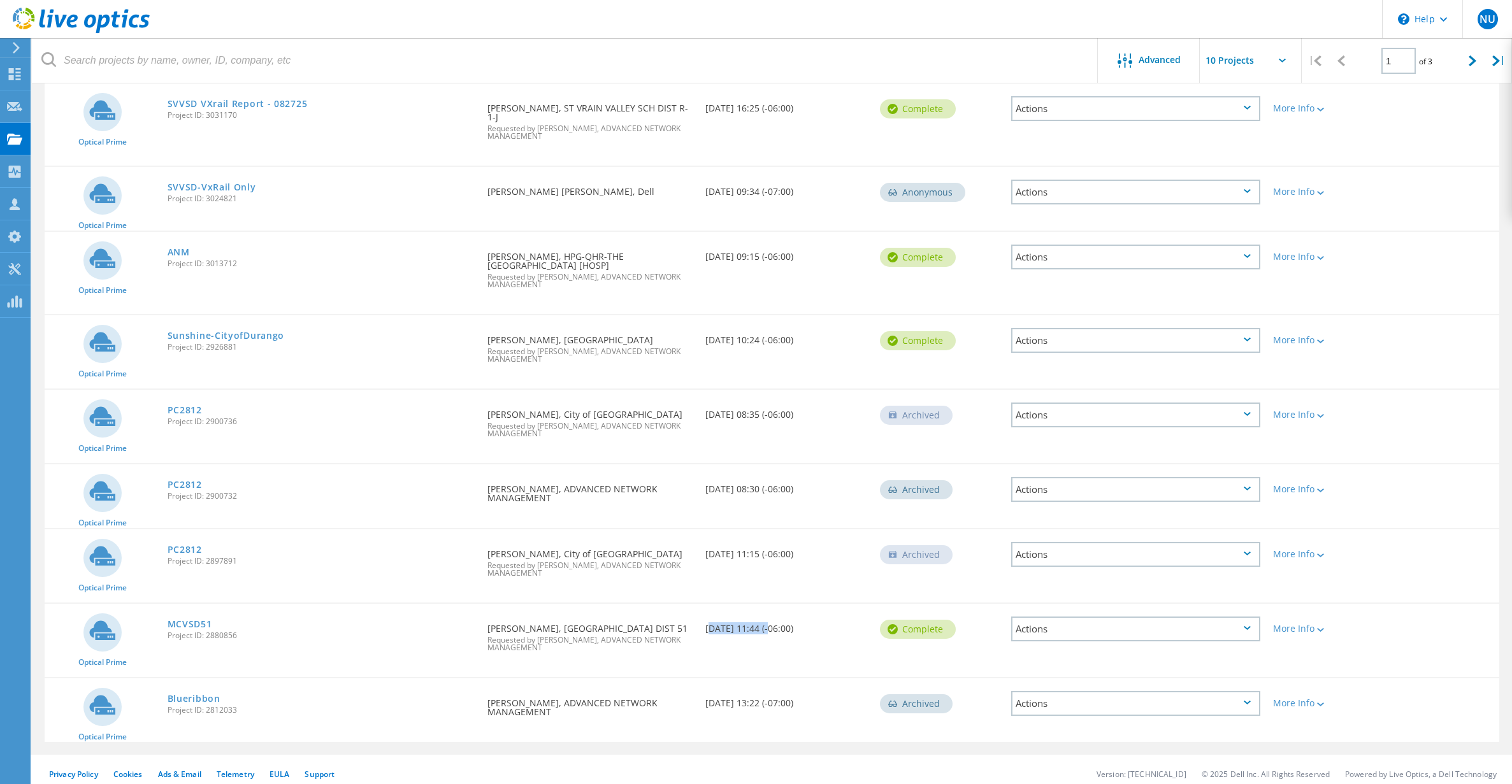
drag, startPoint x: 705, startPoint y: 622, endPoint x: 761, endPoint y: 619, distance: 56.1
click at [767, 618] on div "Date Created 05/01/2025, 11:44 (-06:00)" at bounding box center [786, 625] width 174 height 42
click at [182, 620] on link "MCVSD51" at bounding box center [189, 624] width 45 height 9
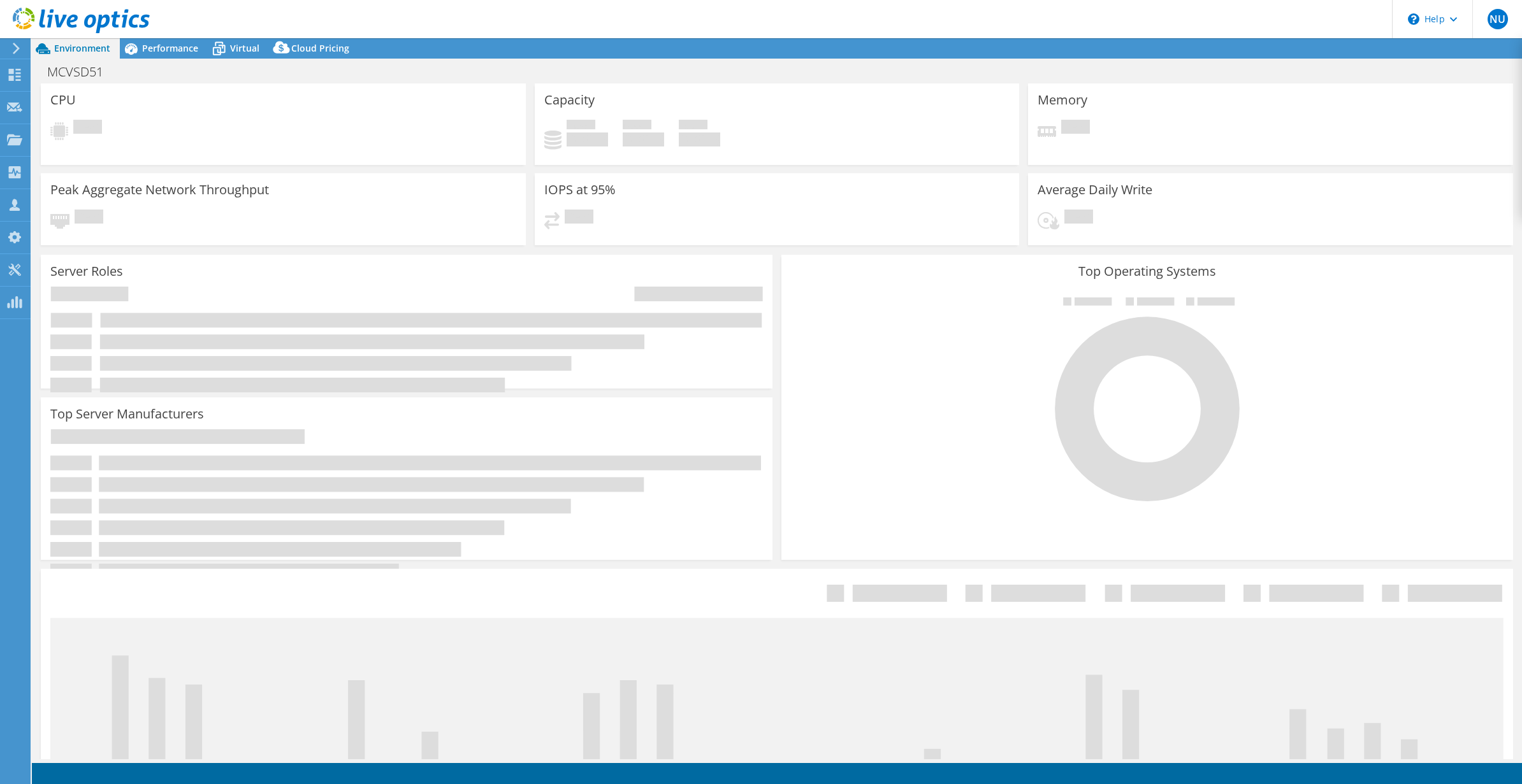
select select "USD"
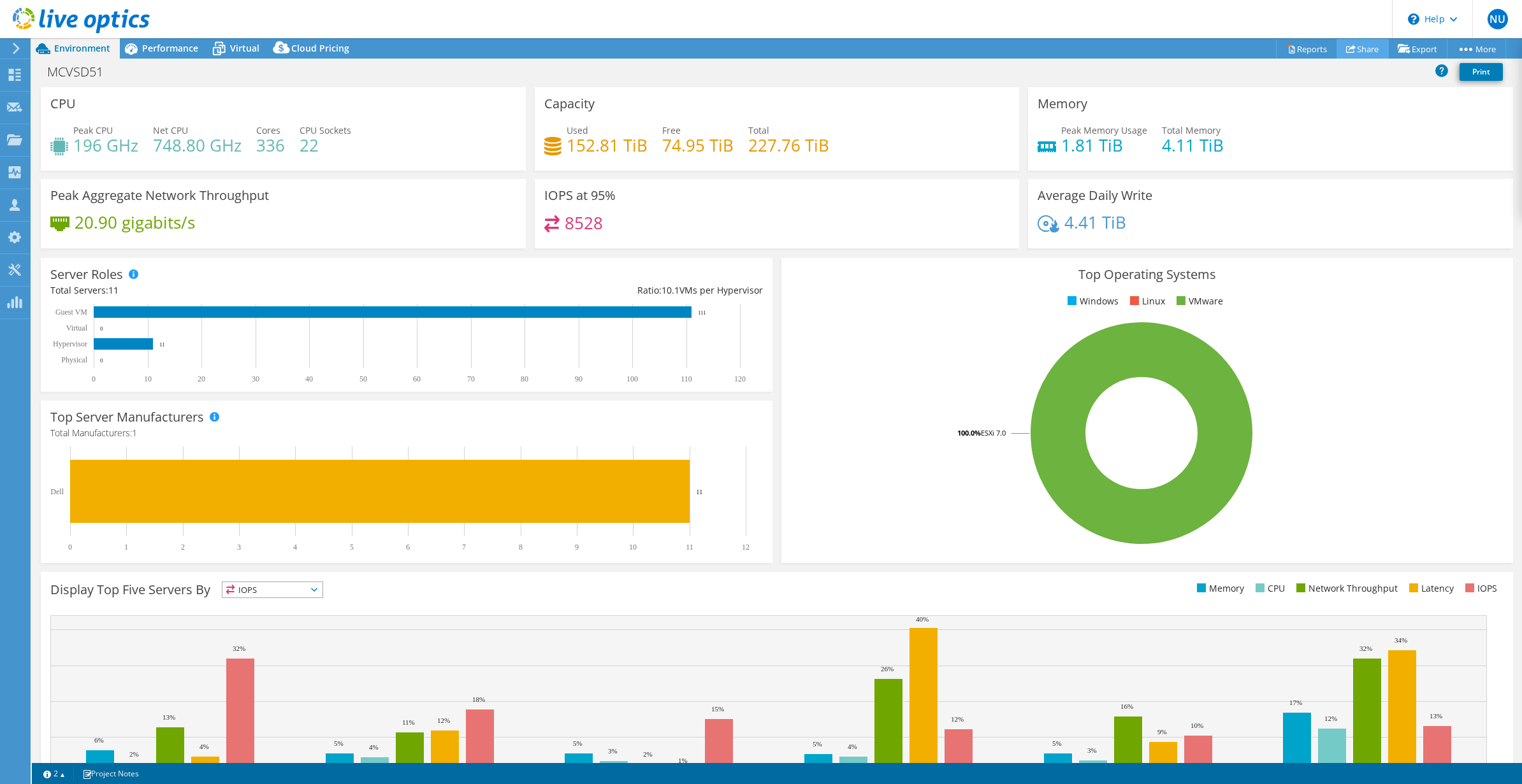
click at [1357, 50] on link "Share" at bounding box center [1363, 49] width 52 height 20
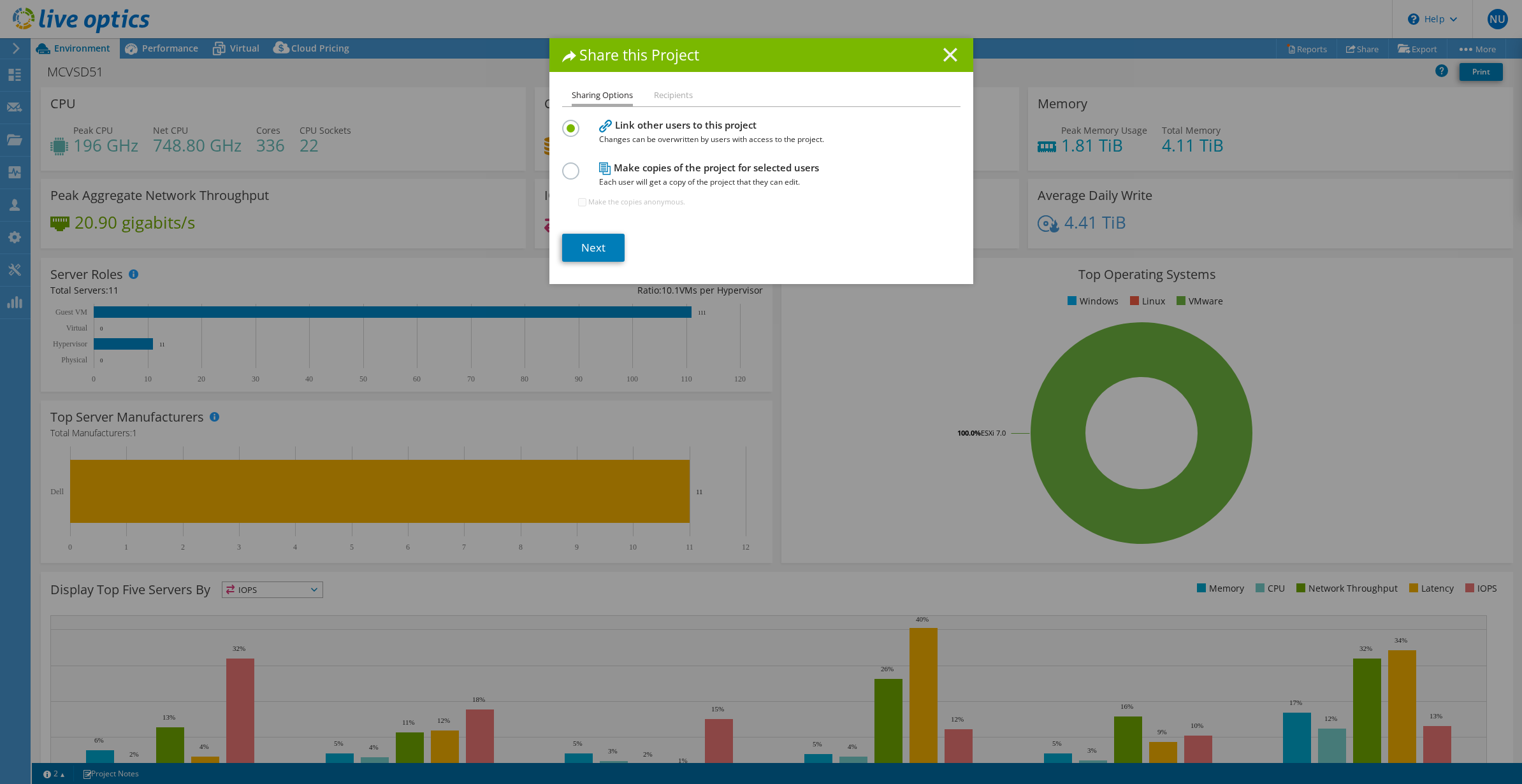
click at [944, 58] on icon at bounding box center [950, 55] width 14 height 14
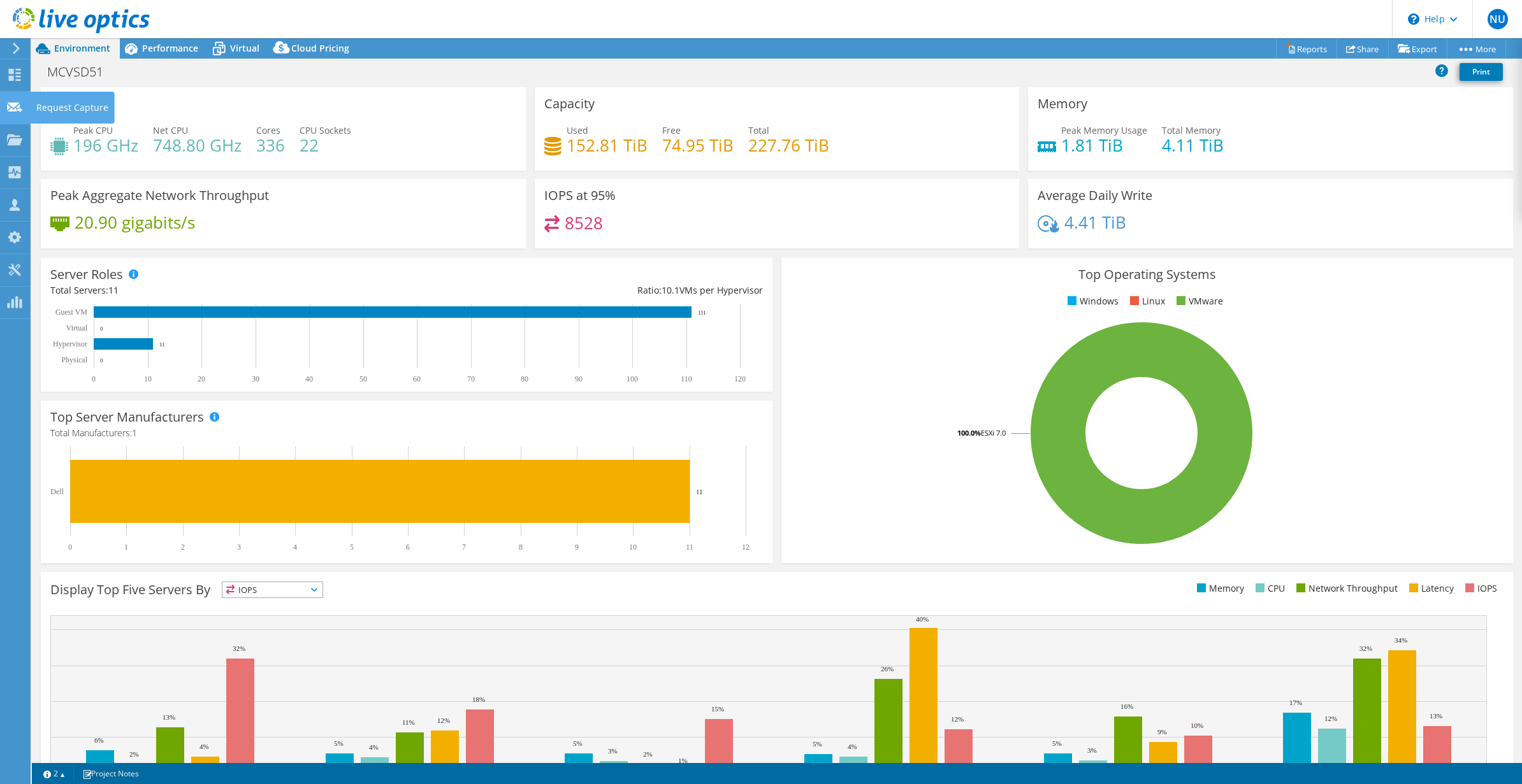
click at [8, 104] on icon at bounding box center [14, 108] width 15 height 12
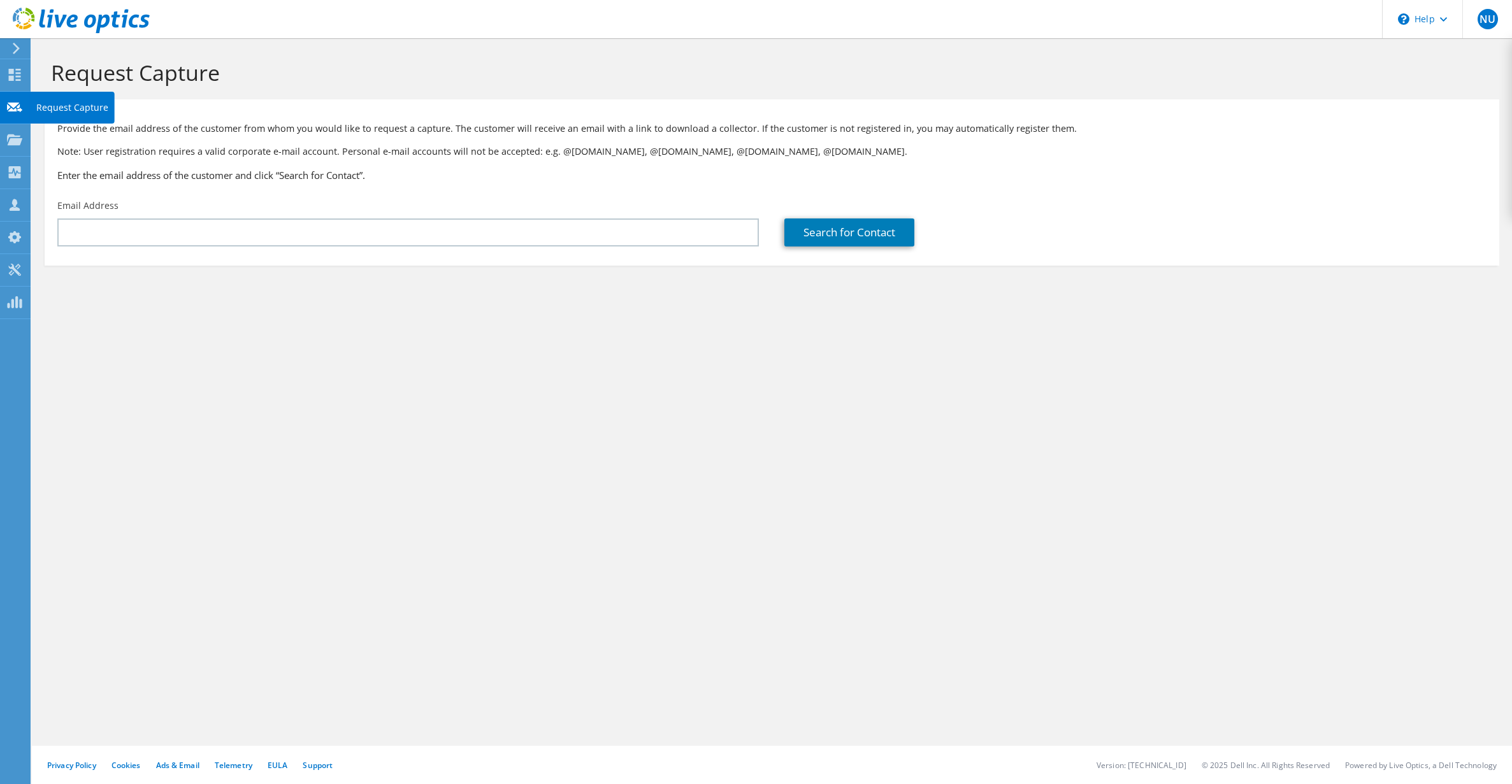
click at [14, 109] on use at bounding box center [14, 107] width 15 height 10
click at [15, 109] on use at bounding box center [14, 107] width 15 height 10
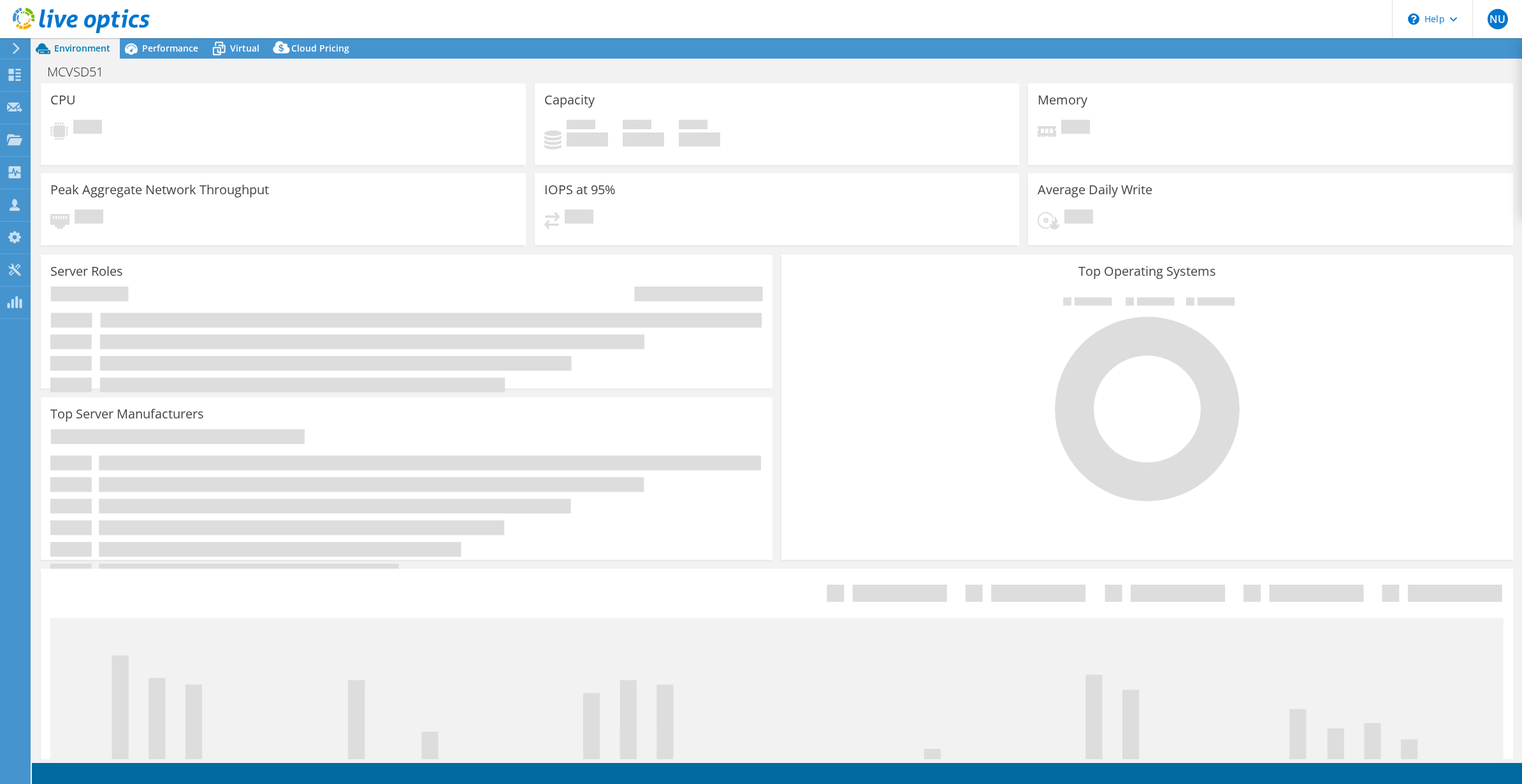
select select "USD"
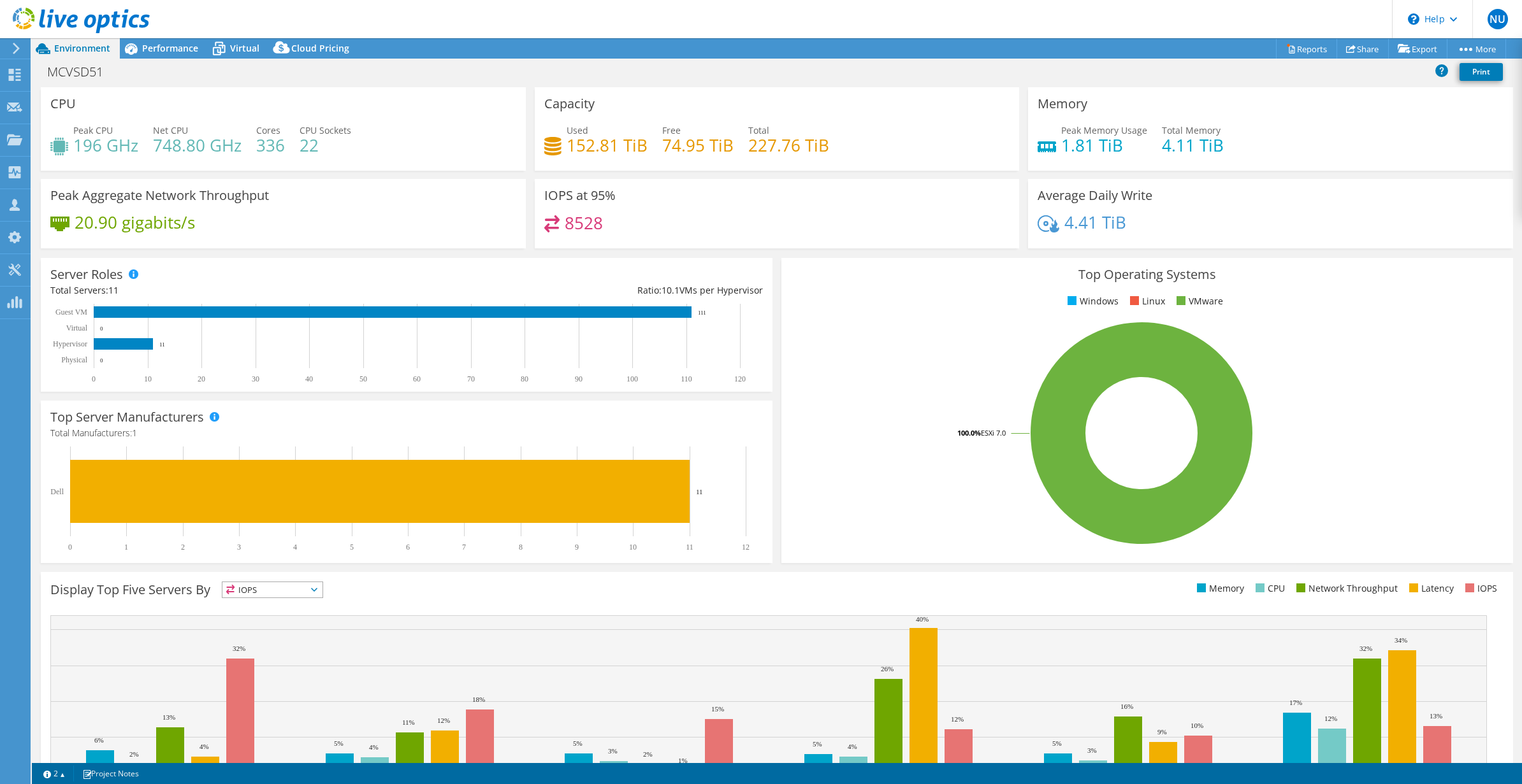
scroll to position [67, 0]
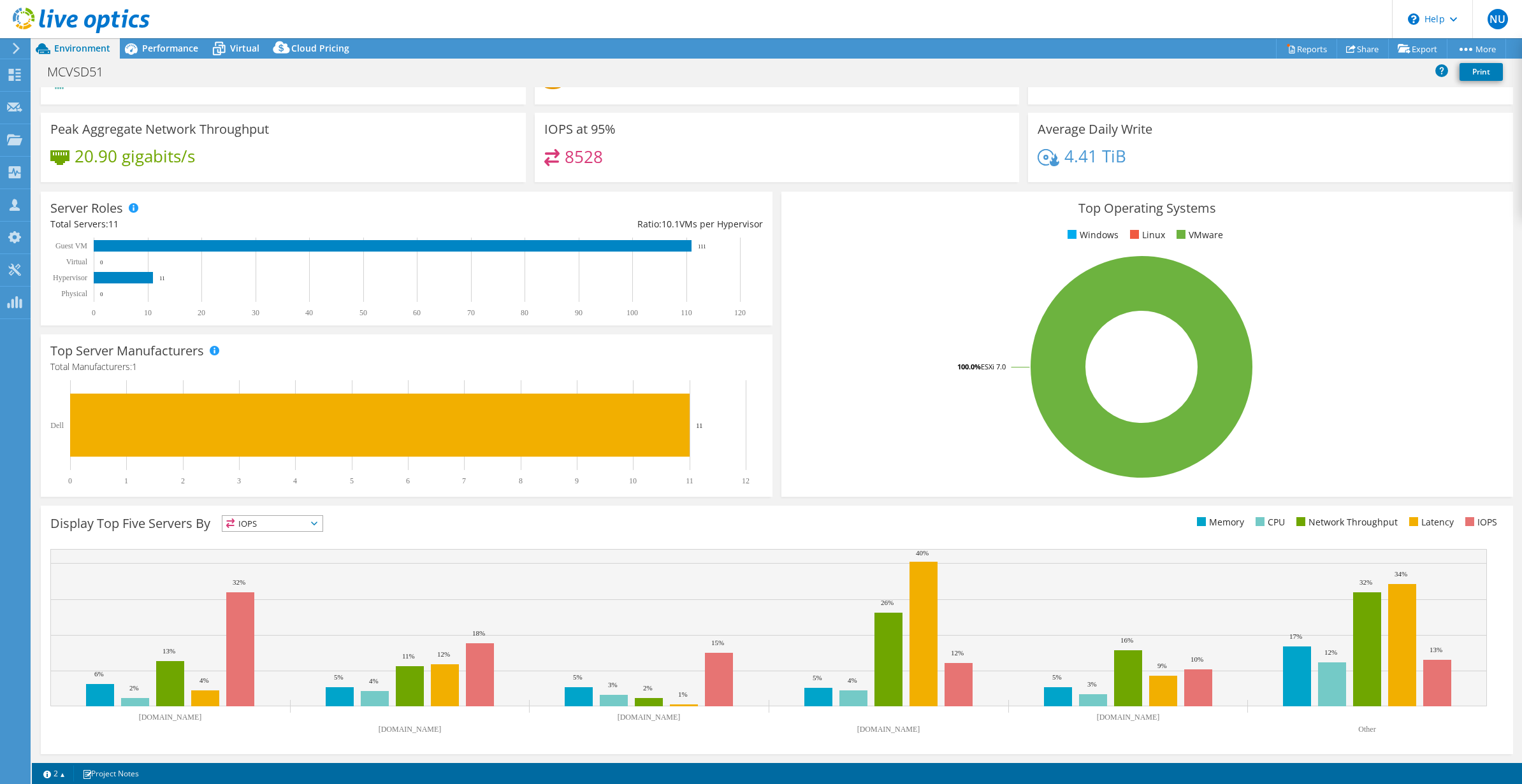
click at [288, 521] on span "IOPS" at bounding box center [272, 523] width 100 height 15
click at [264, 613] on li "Latency" at bounding box center [272, 612] width 100 height 18
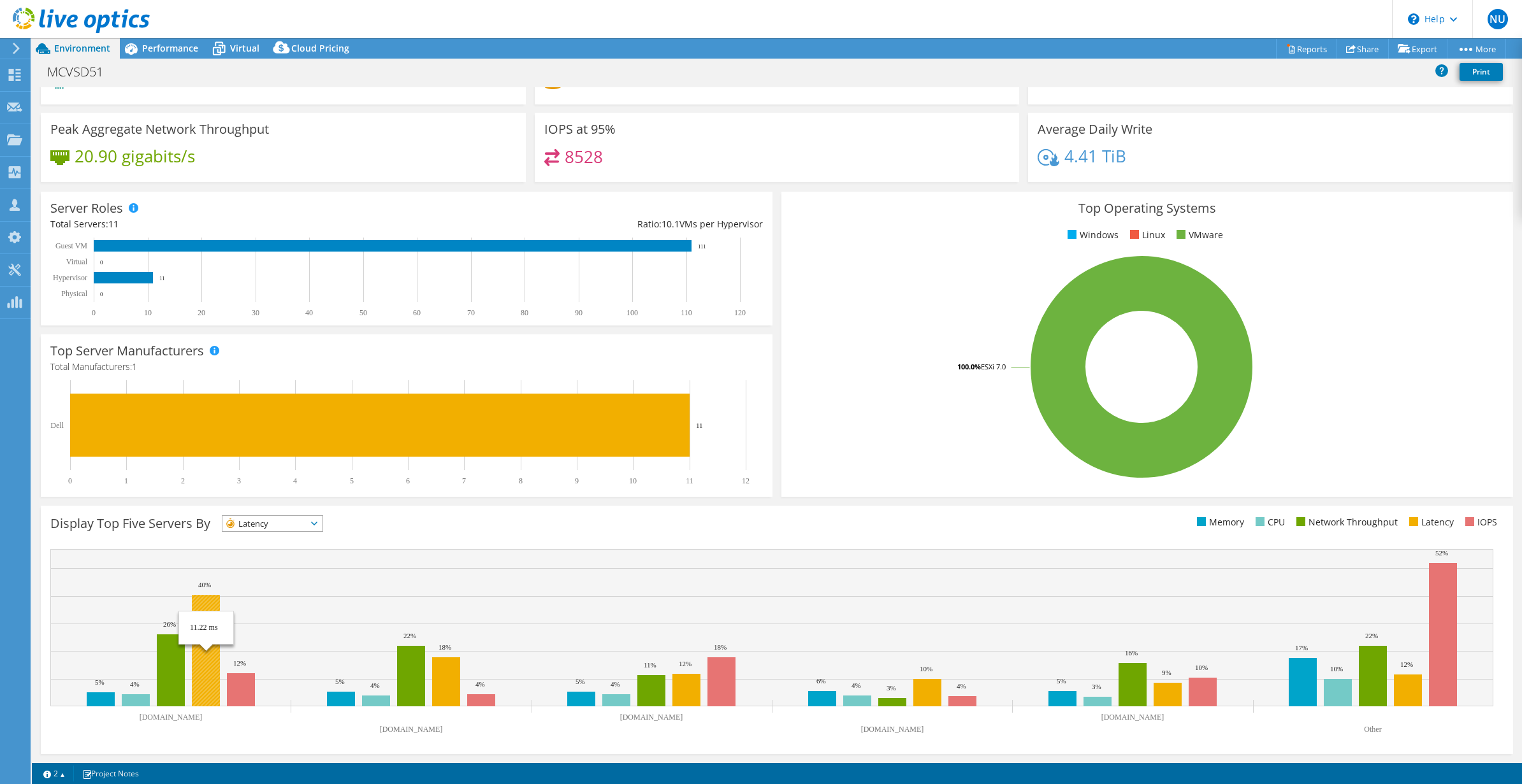
click at [209, 640] on rect at bounding box center [206, 651] width 28 height 112
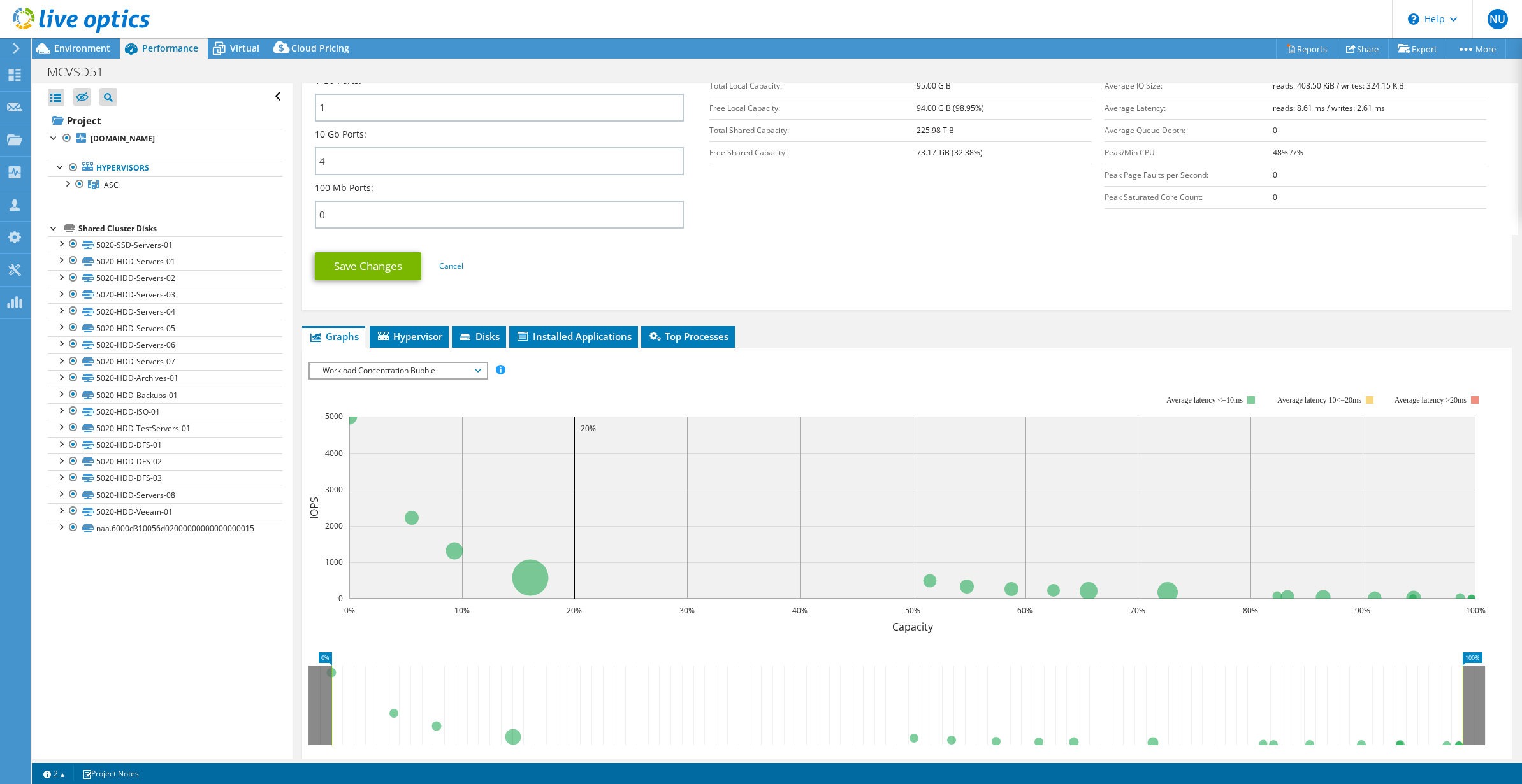
scroll to position [661, 0]
